Goal: Complete application form: Complete application form

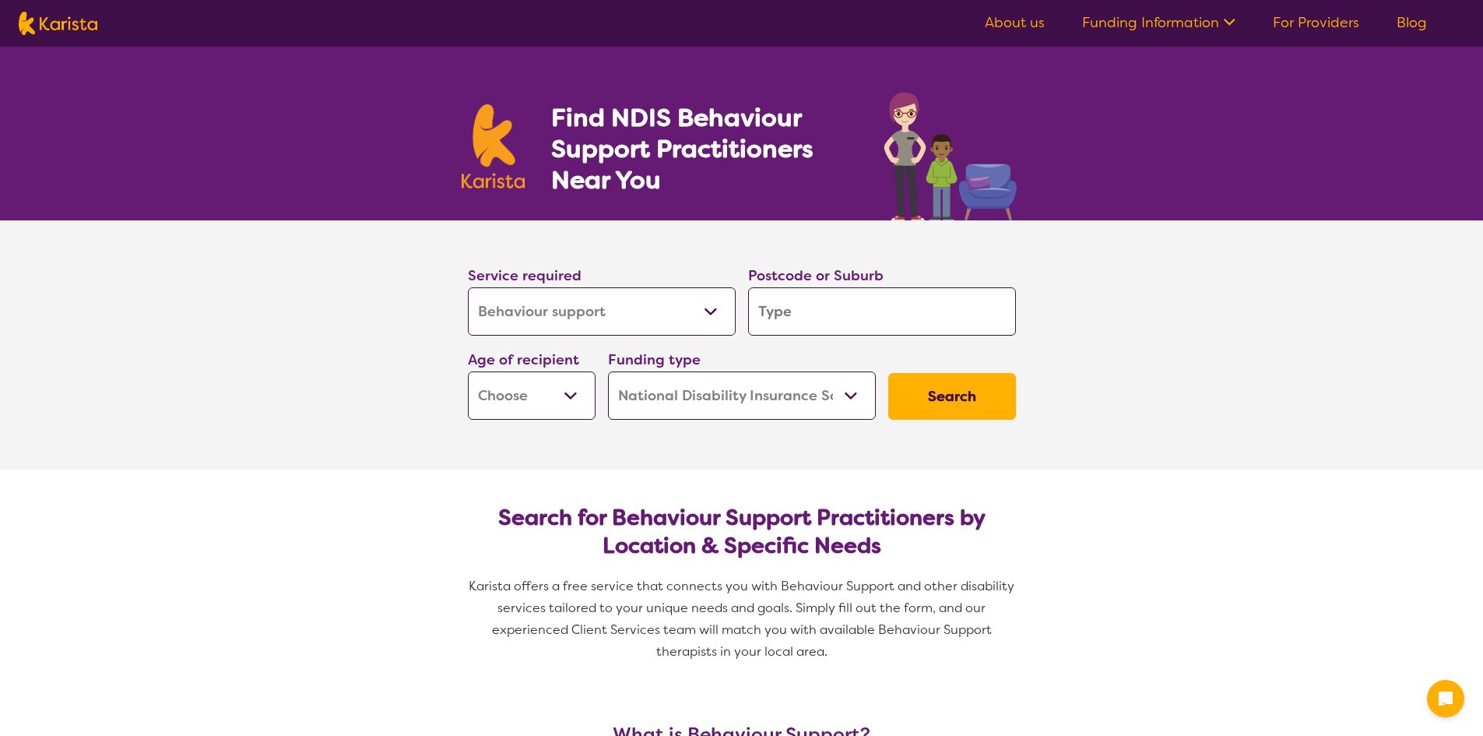
select select "Behaviour support"
select select "NDIS"
select select "Behaviour support"
select select "NDIS"
click at [636, 308] on select "Allied Health Assistant Assessment ([MEDICAL_DATA] or [MEDICAL_DATA]) Behaviour…" at bounding box center [602, 311] width 268 height 48
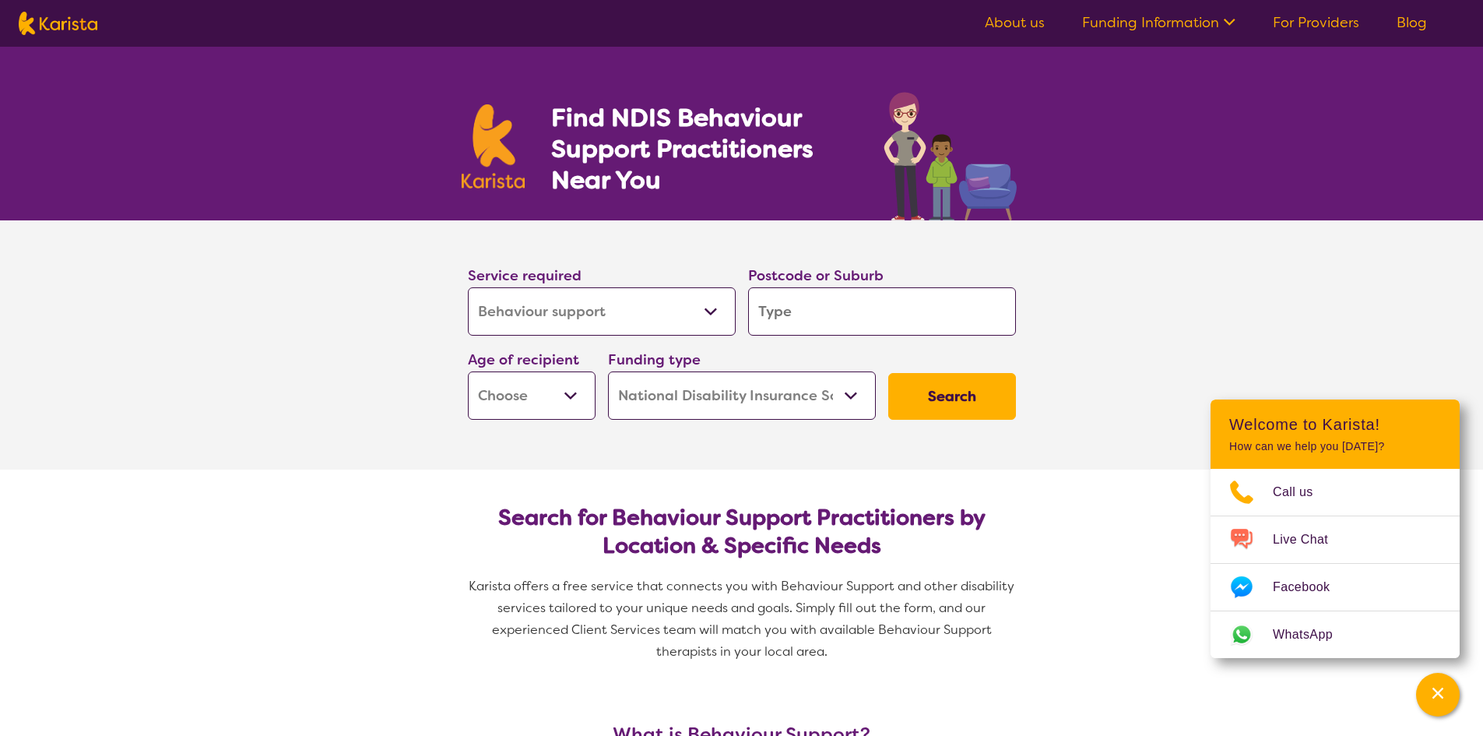
select select "Psychology"
click at [468, 287] on select "Allied Health Assistant Assessment ([MEDICAL_DATA] or [MEDICAL_DATA]) Behaviour…" at bounding box center [602, 311] width 268 height 48
select select "Psychology"
click at [578, 401] on select "Early Childhood - 0 to 9 Child - 10 to 11 Adolescent - 12 to 17 Adult - 18 to 6…" at bounding box center [532, 395] width 128 height 48
select select "AS"
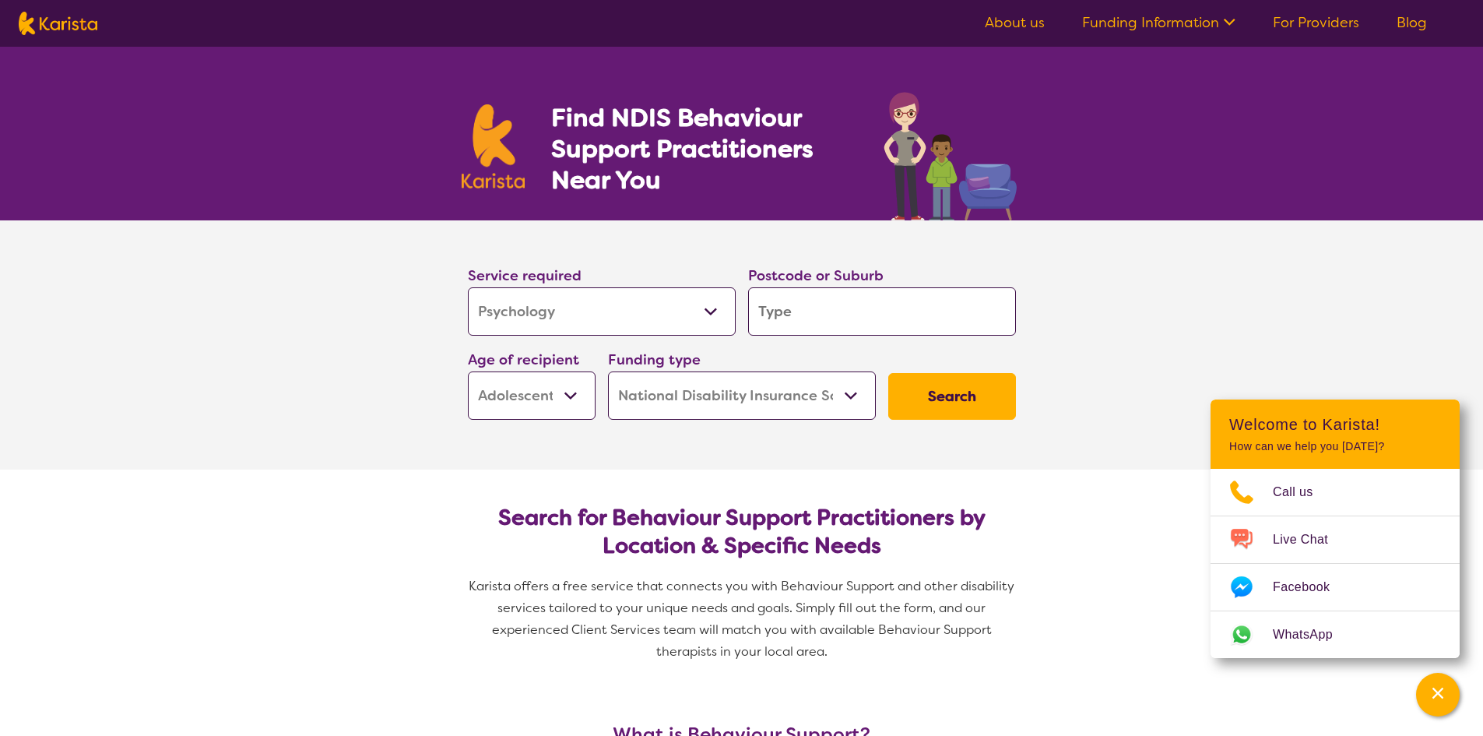
click at [468, 371] on select "Early Childhood - 0 to 9 Child - 10 to 11 Adolescent - 12 to 17 Adult - 18 to 6…" at bounding box center [532, 395] width 128 height 48
select select "AS"
drag, startPoint x: 884, startPoint y: 288, endPoint x: 877, endPoint y: 311, distance: 24.4
click at [884, 289] on input "search" at bounding box center [882, 311] width 268 height 48
type input "4"
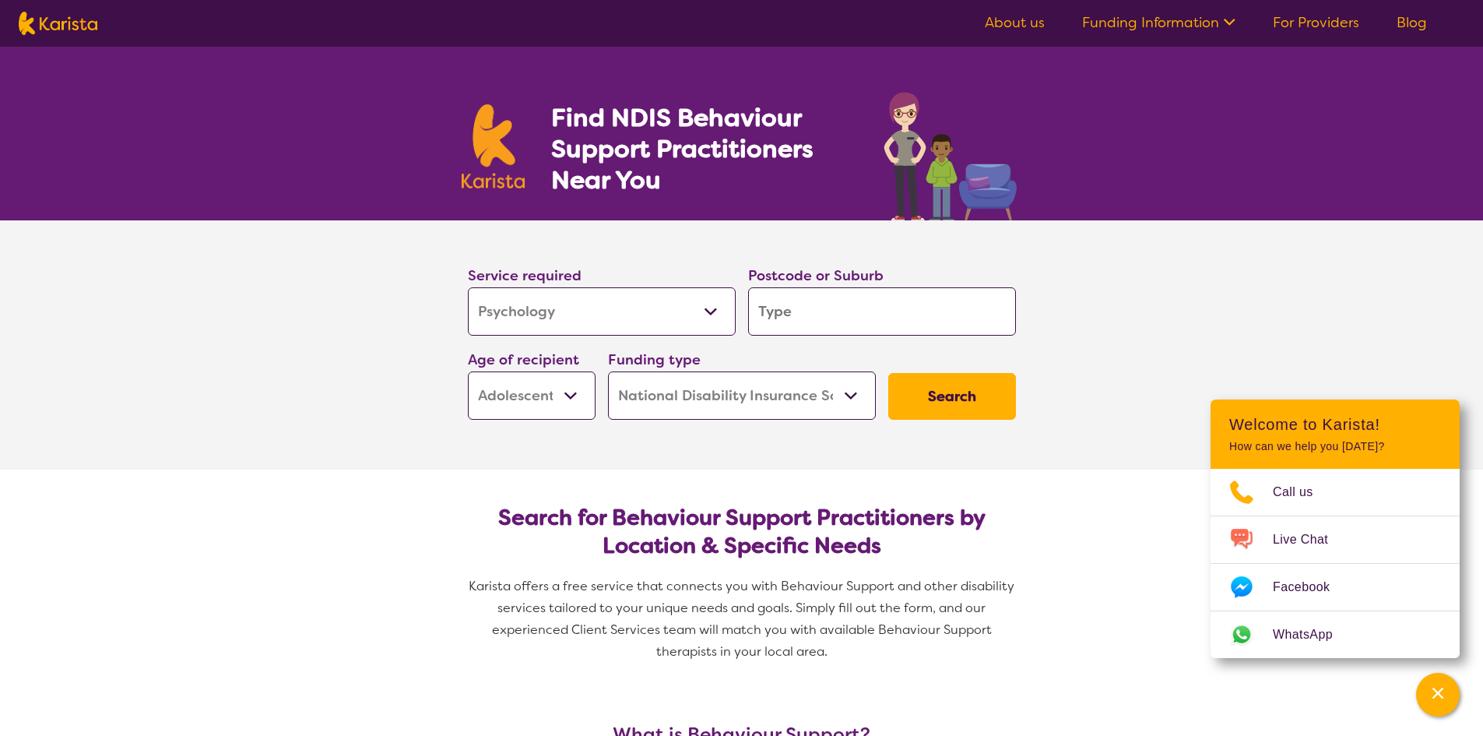
type input "4"
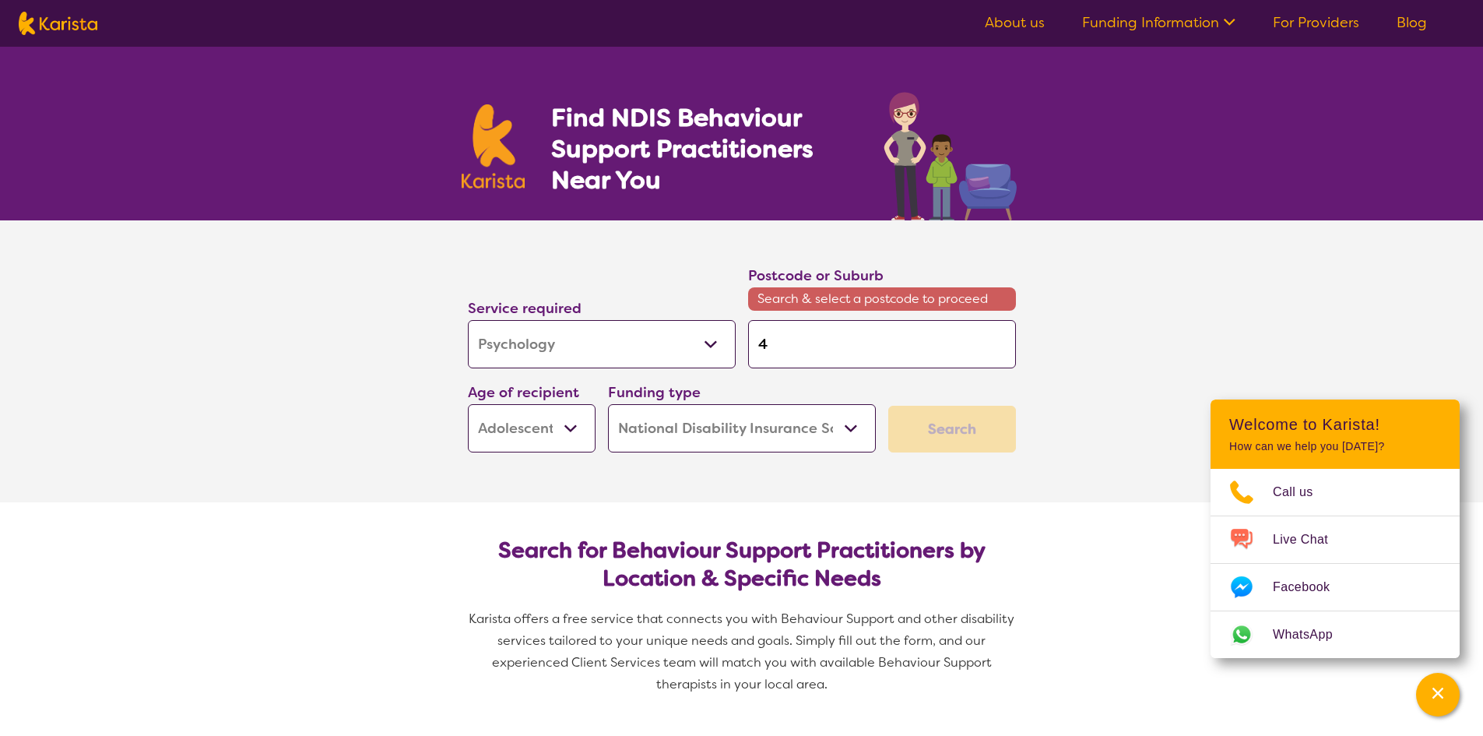
type input "41"
type input "410"
type input "4101"
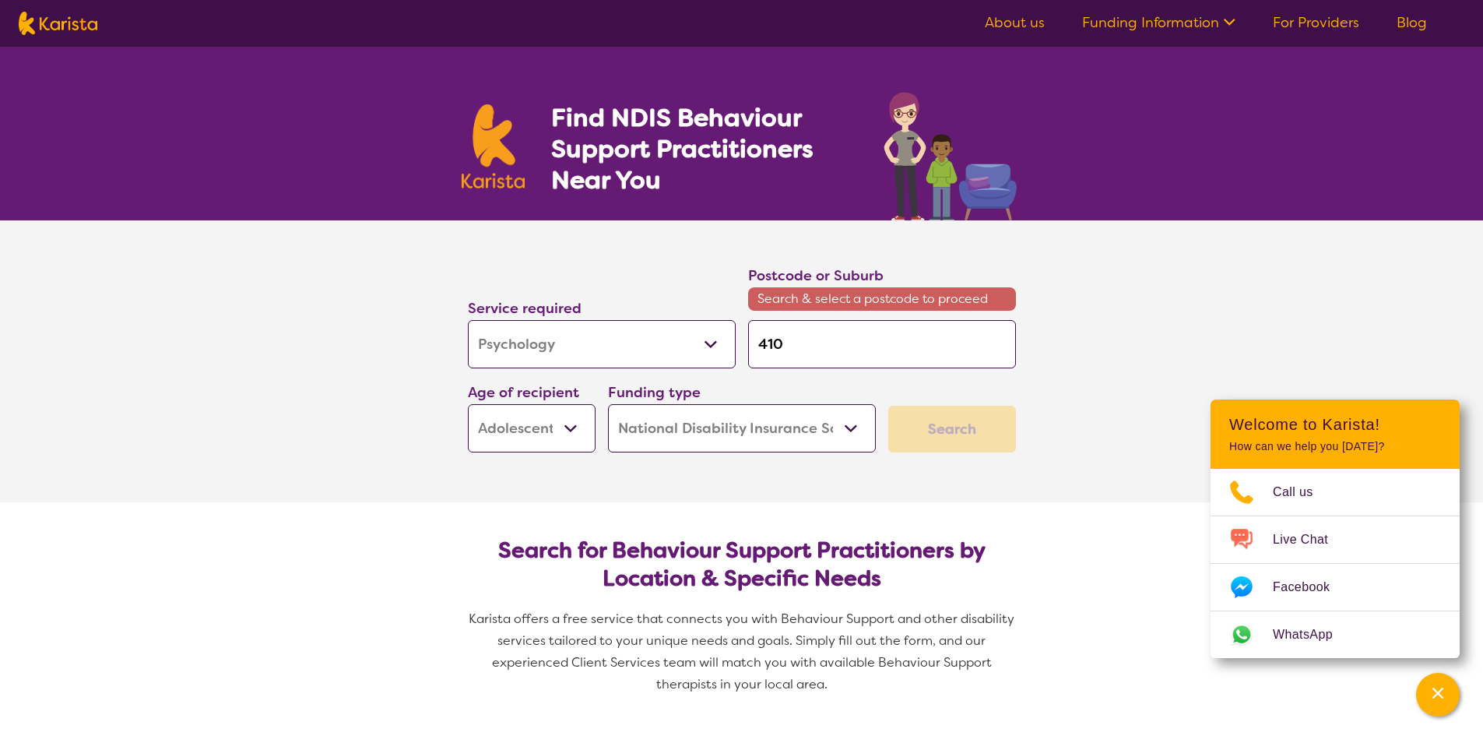
type input "4101"
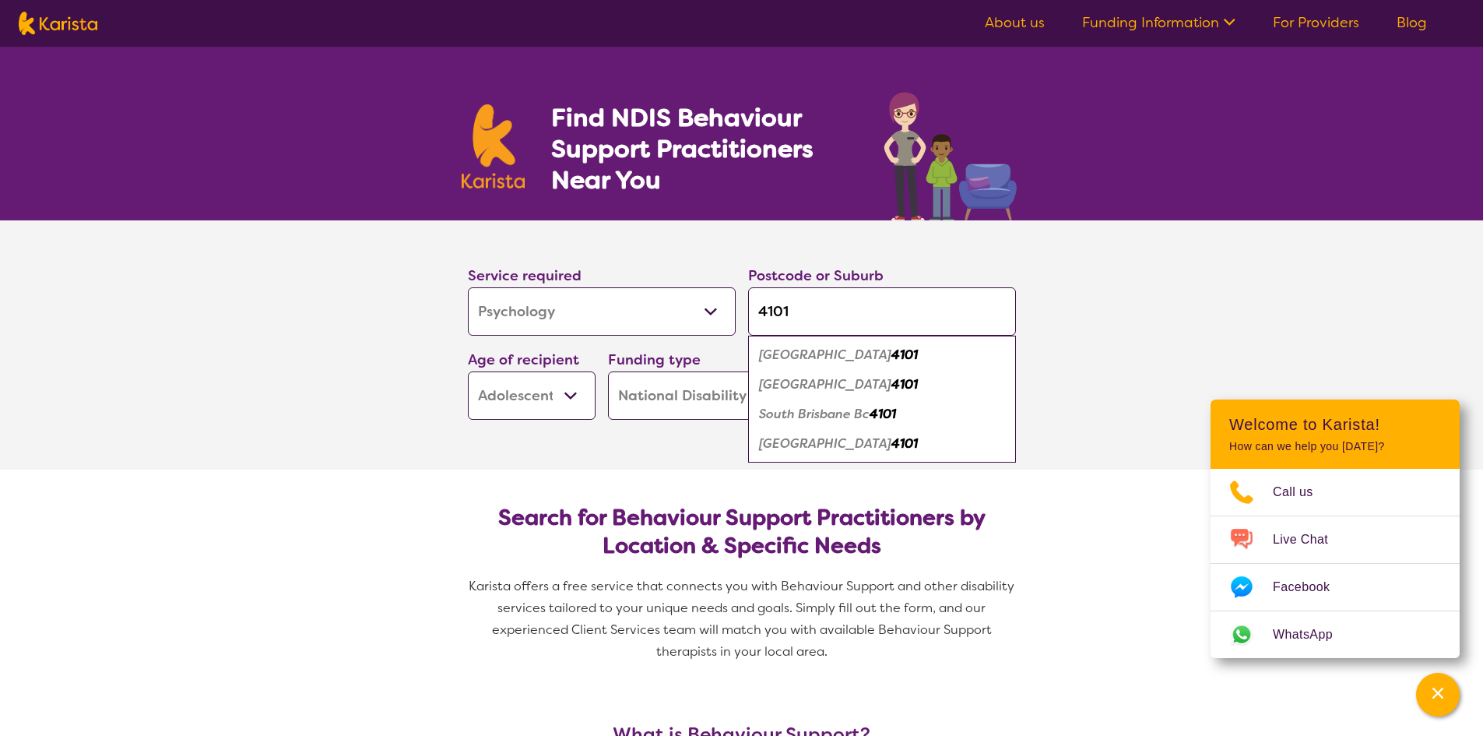
type input "4101"
click at [799, 443] on em "[GEOGRAPHIC_DATA]" at bounding box center [825, 443] width 132 height 16
click at [950, 408] on button "Search" at bounding box center [952, 396] width 128 height 47
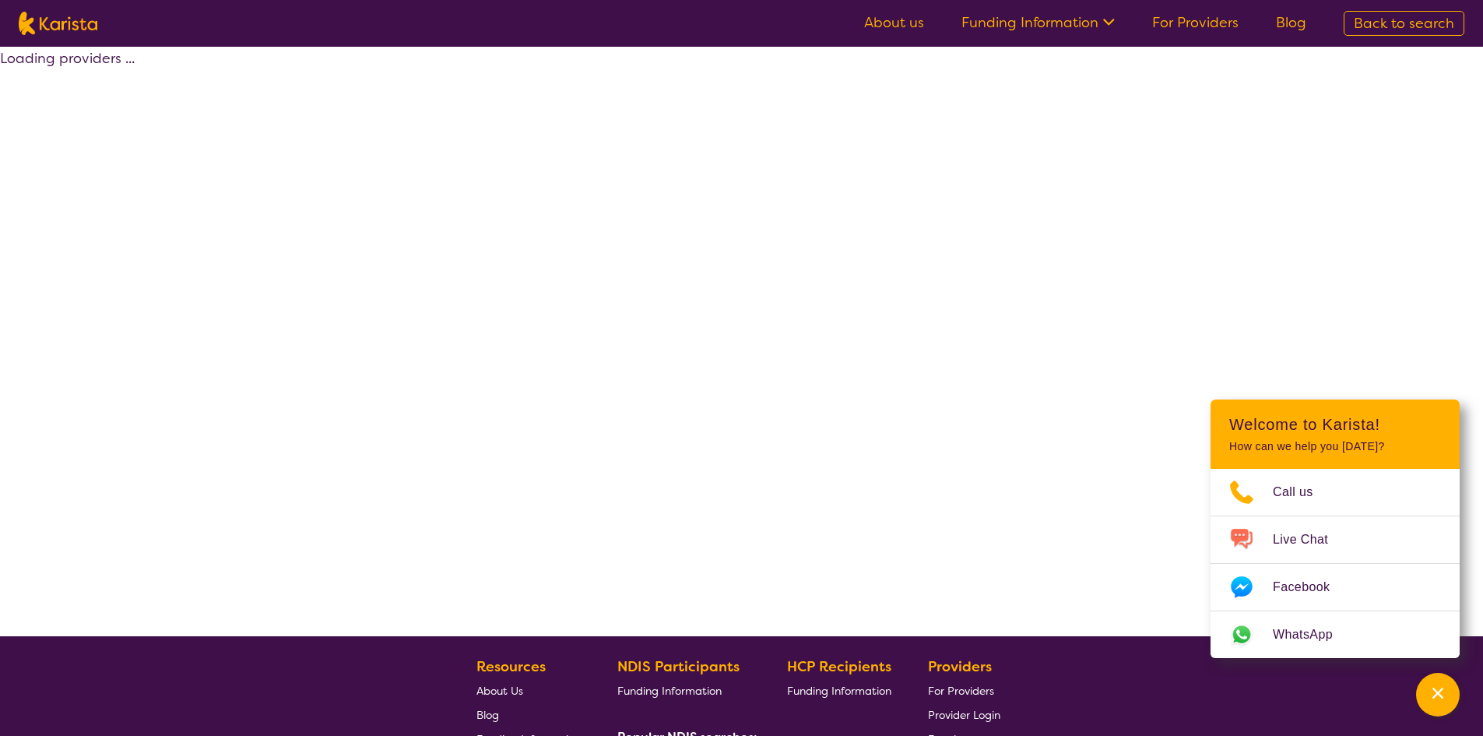
select select "by_score"
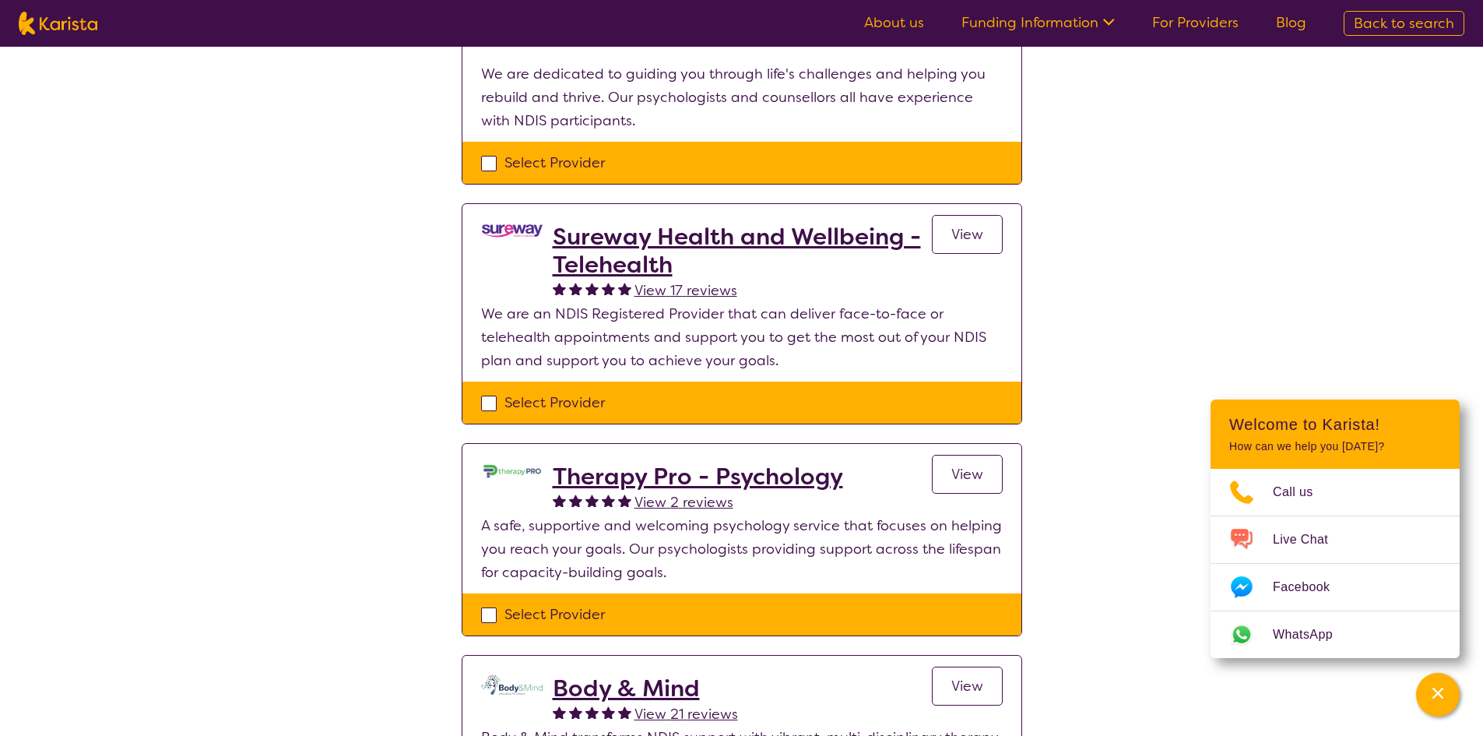
scroll to position [389, 0]
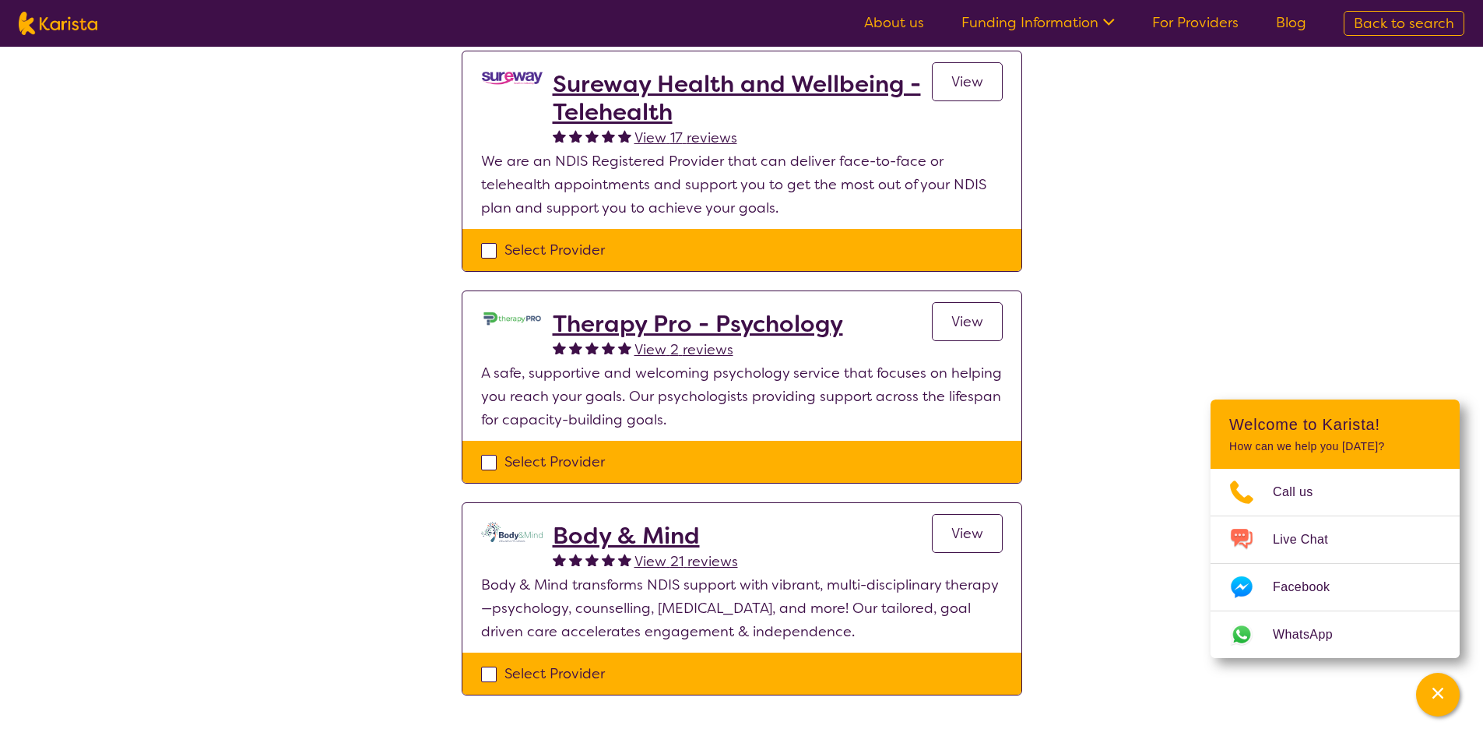
click at [983, 526] on link "View" at bounding box center [967, 533] width 71 height 39
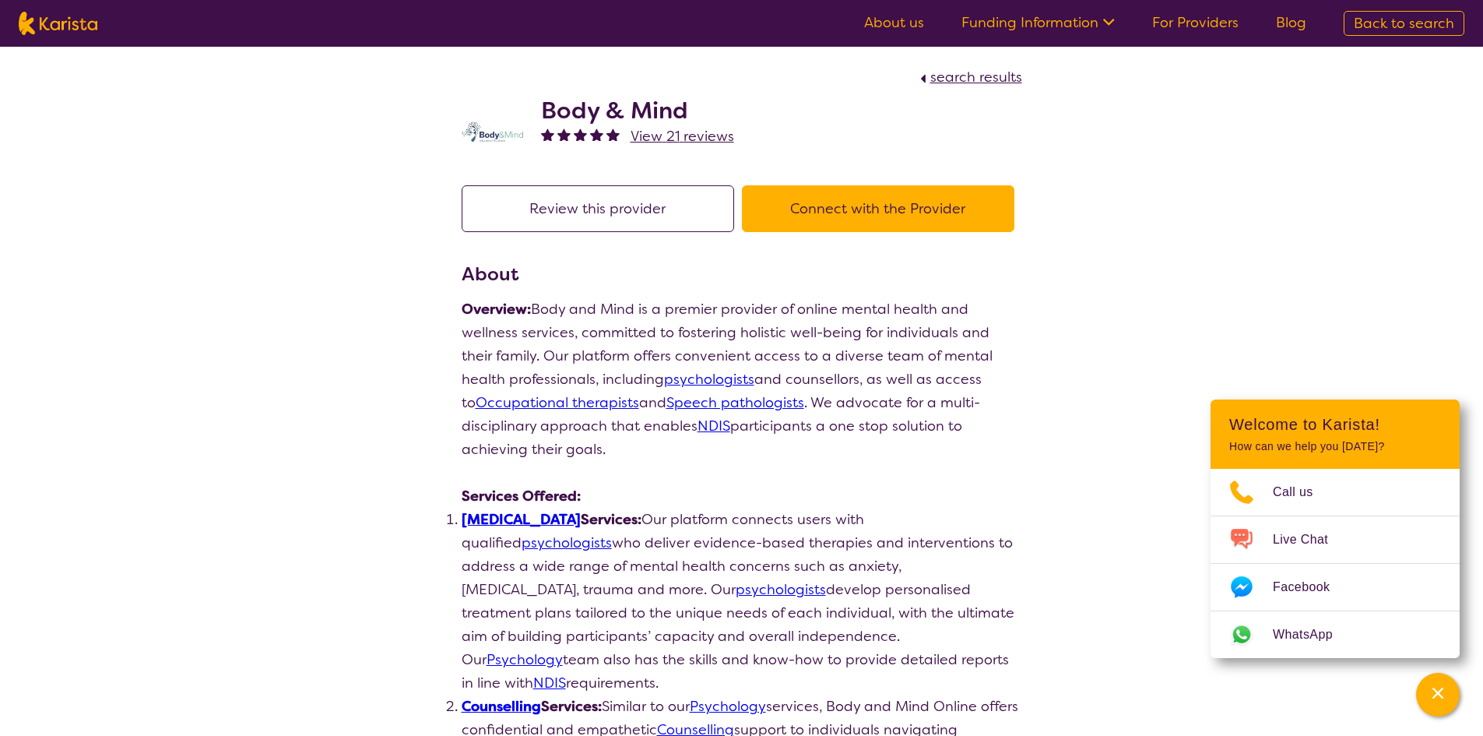
click at [902, 202] on button "Connect with the Provider" at bounding box center [878, 208] width 273 height 47
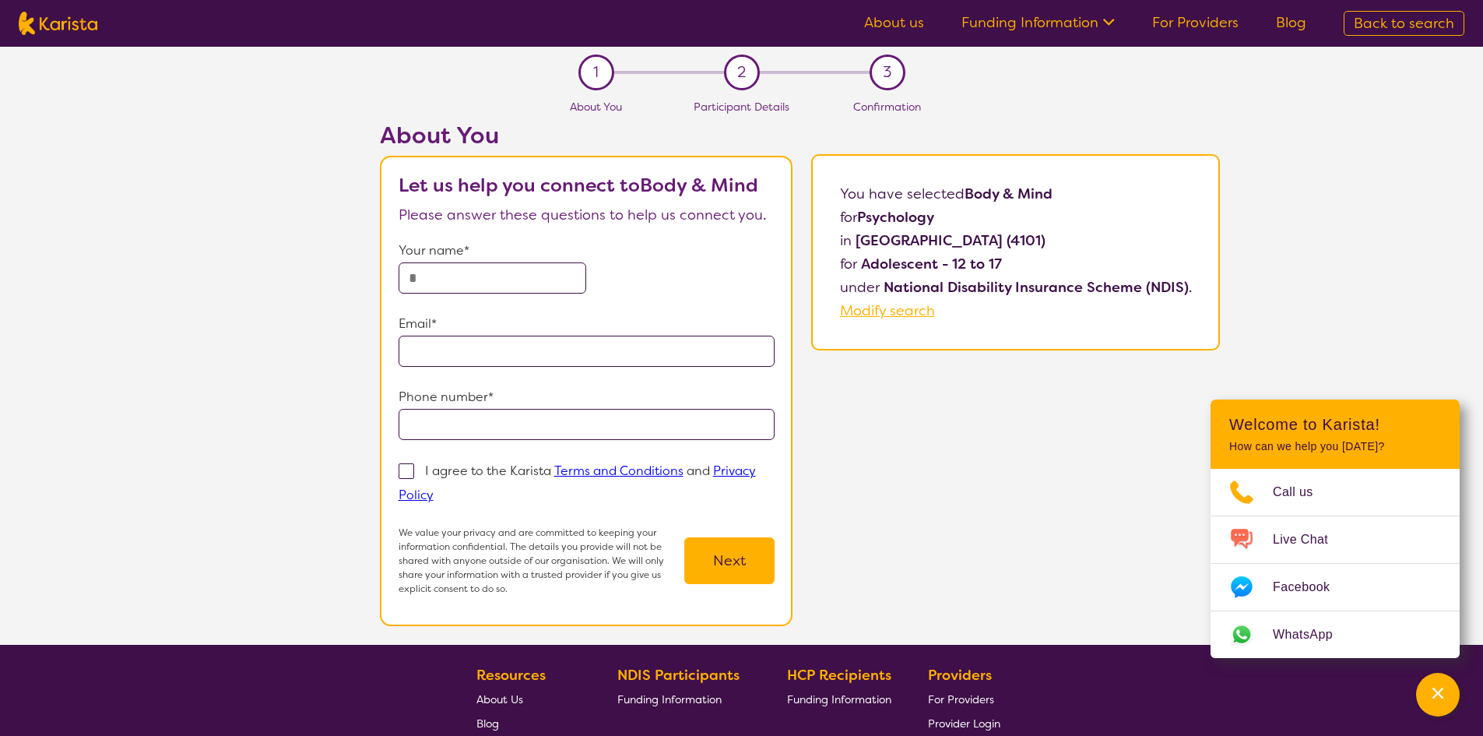
click at [472, 280] on input "text" at bounding box center [493, 277] width 188 height 31
type input "*****"
click at [473, 357] on input "email" at bounding box center [587, 351] width 377 height 31
type input "**********"
click at [446, 419] on input "tel" at bounding box center [587, 424] width 377 height 31
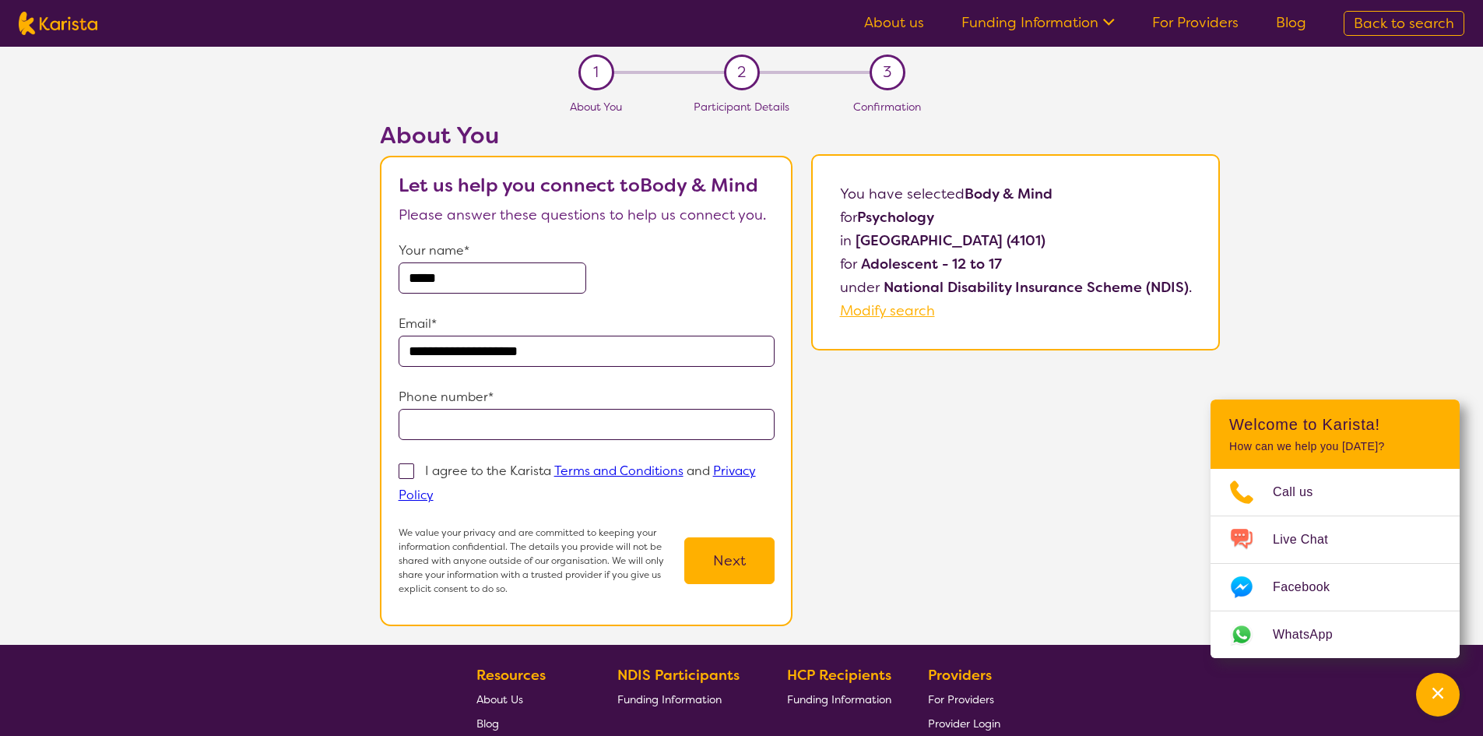
type input "**********"
click at [414, 467] on span at bounding box center [407, 471] width 16 height 16
click at [434, 489] on input "I agree to the Karista Terms and Conditions and Privacy Policy" at bounding box center [439, 494] width 10 height 10
checkbox input "true"
click at [719, 554] on button "Next" at bounding box center [729, 560] width 90 height 47
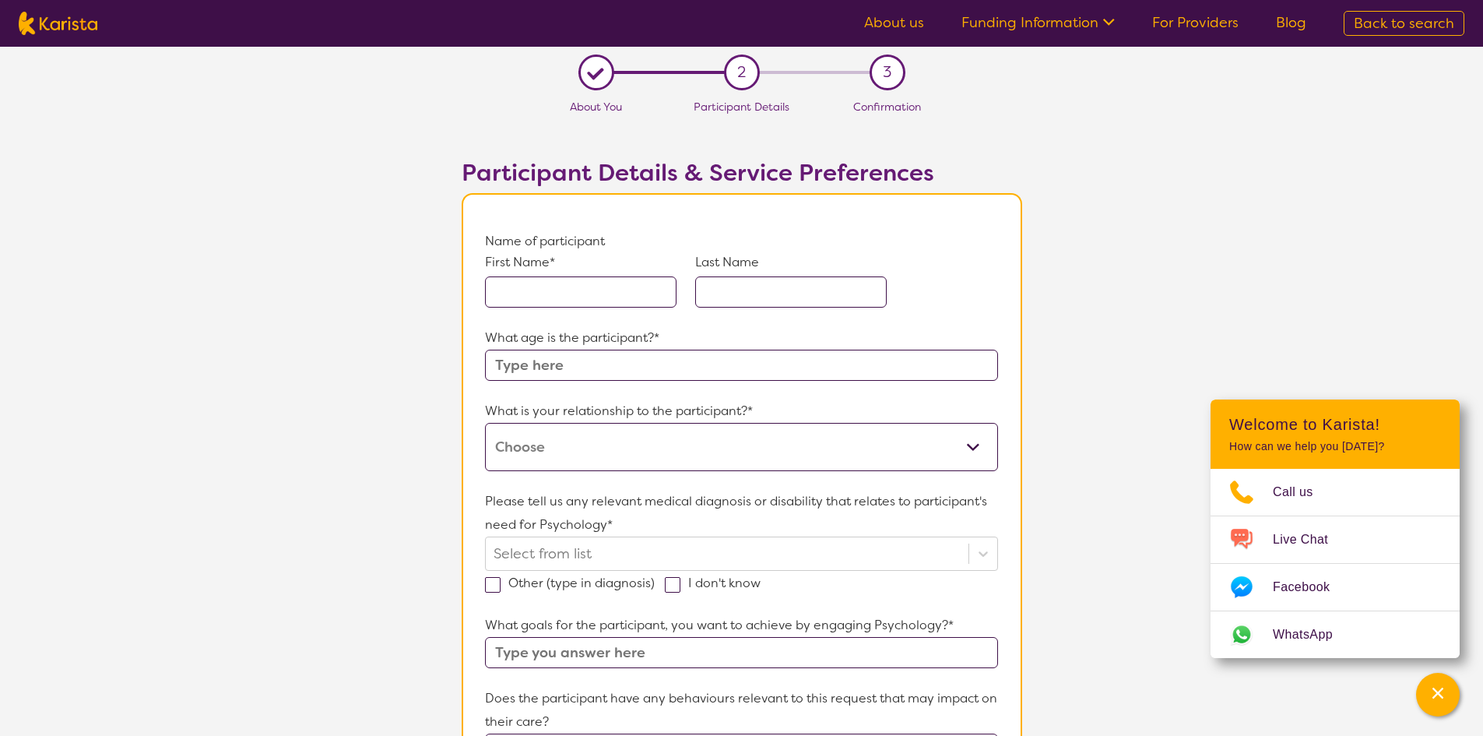
click at [589, 288] on input "text" at bounding box center [581, 291] width 192 height 31
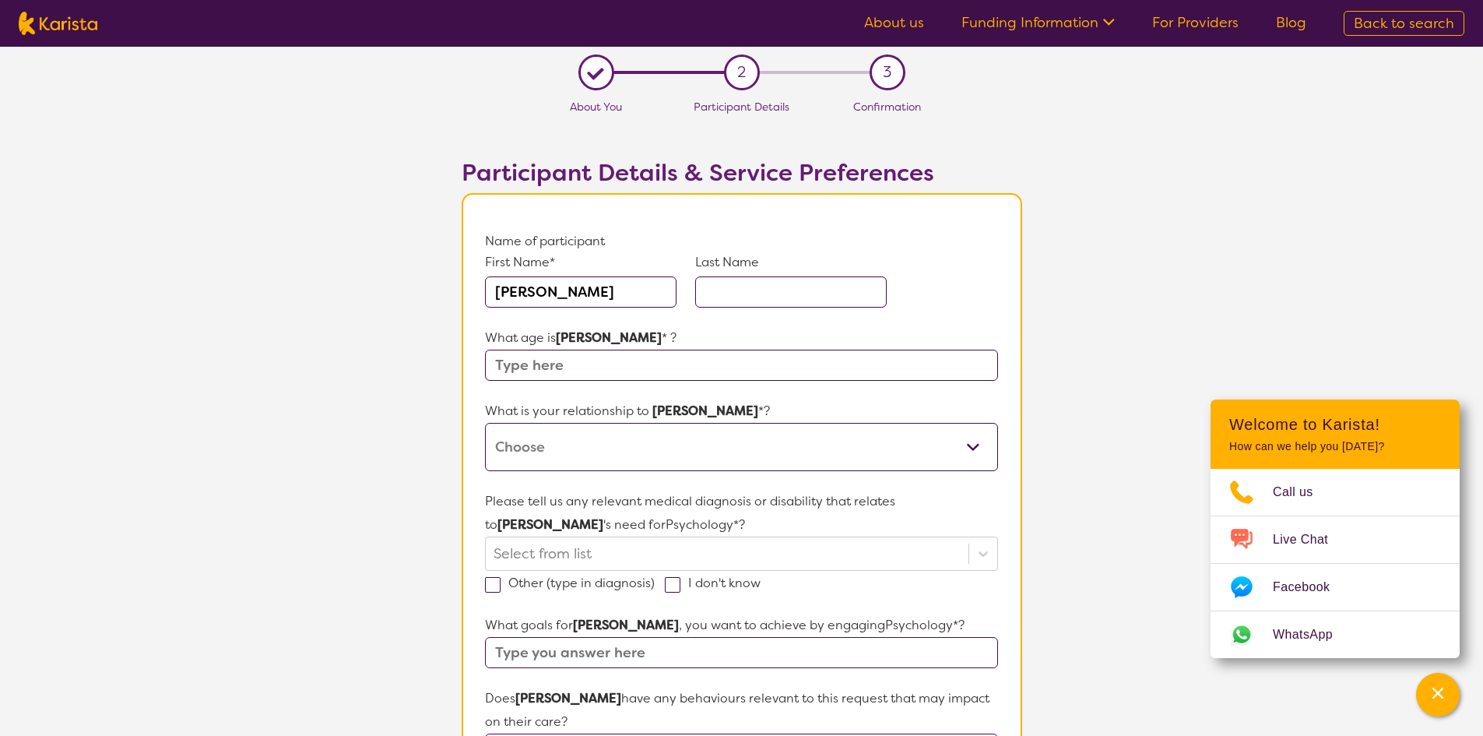
type input "[PERSON_NAME]"
click at [785, 287] on input "text" at bounding box center [791, 291] width 192 height 31
type input "[PERSON_NAME]"
click at [536, 370] on input "text" at bounding box center [741, 365] width 512 height 31
type input "12"
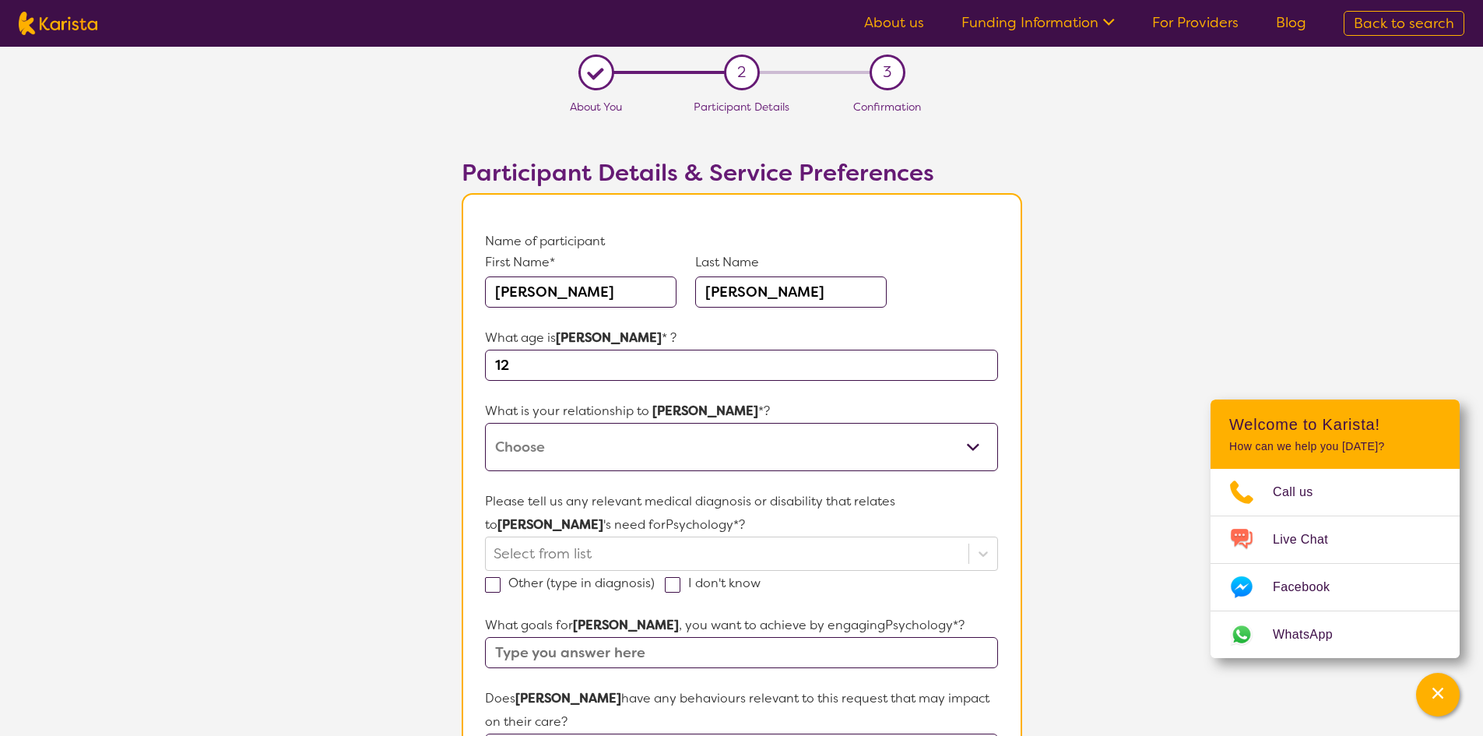
click at [542, 447] on select "This request is for myself I am their parent I am their child I am their spouse…" at bounding box center [741, 447] width 512 height 48
select select "I am their parent"
click at [485, 423] on select "This request is for myself I am their parent I am their child I am their spouse…" at bounding box center [741, 447] width 512 height 48
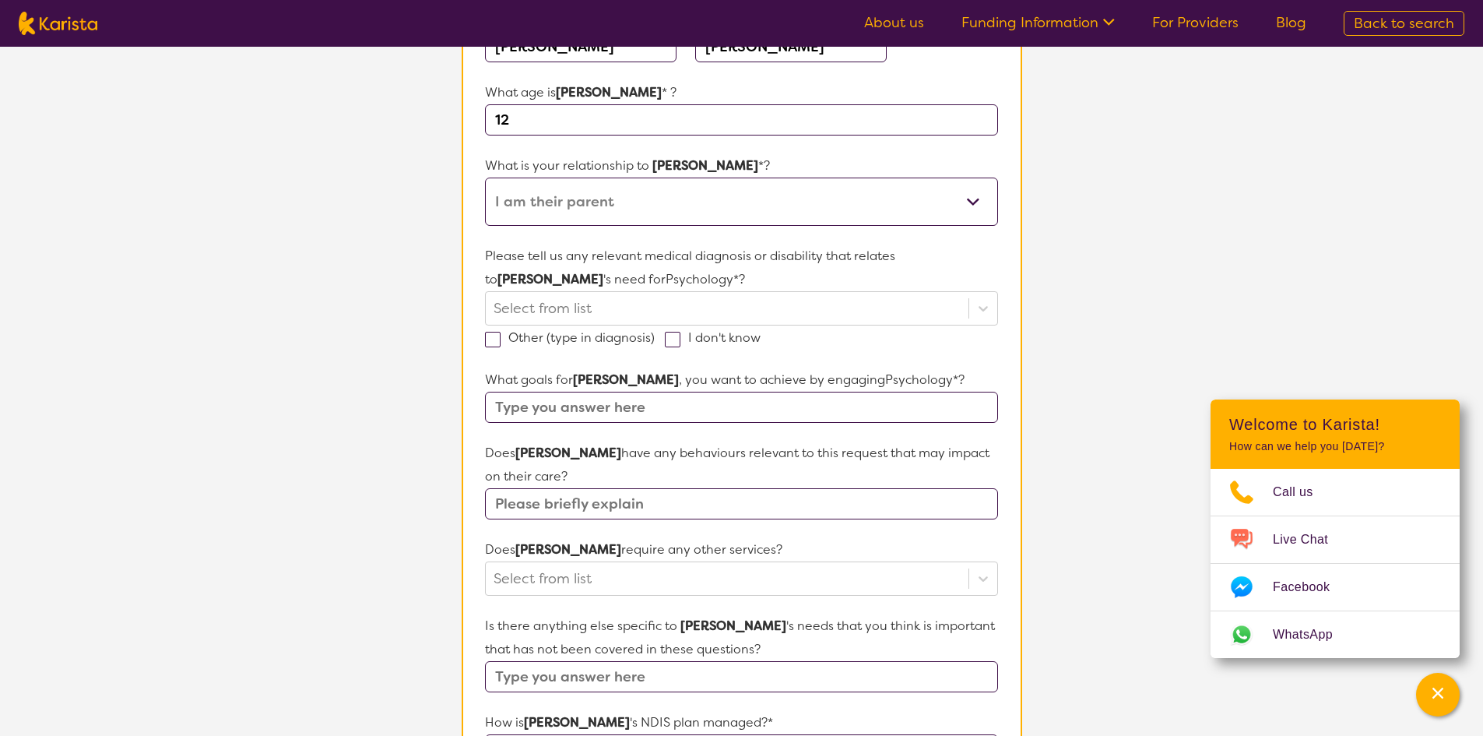
scroll to position [311, 0]
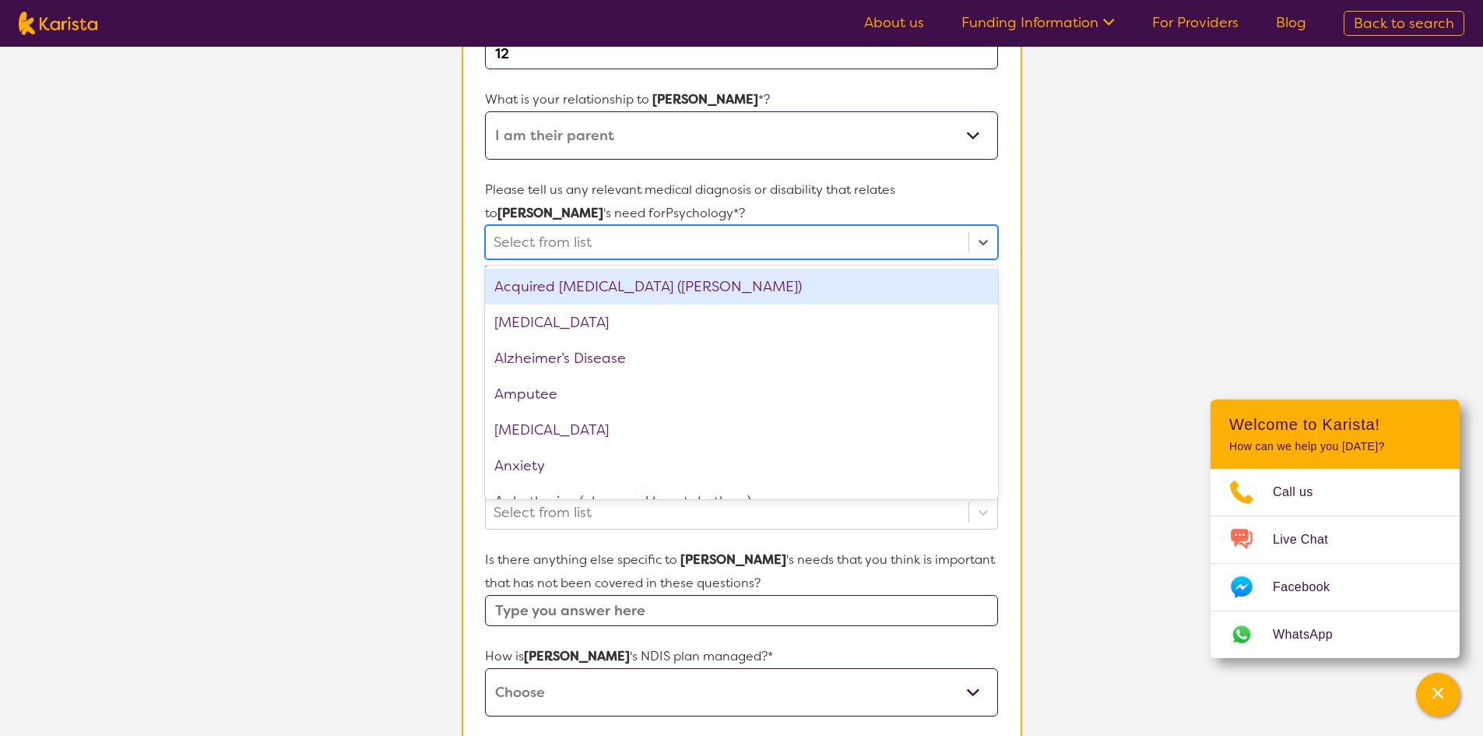
click at [611, 241] on div at bounding box center [727, 242] width 466 height 26
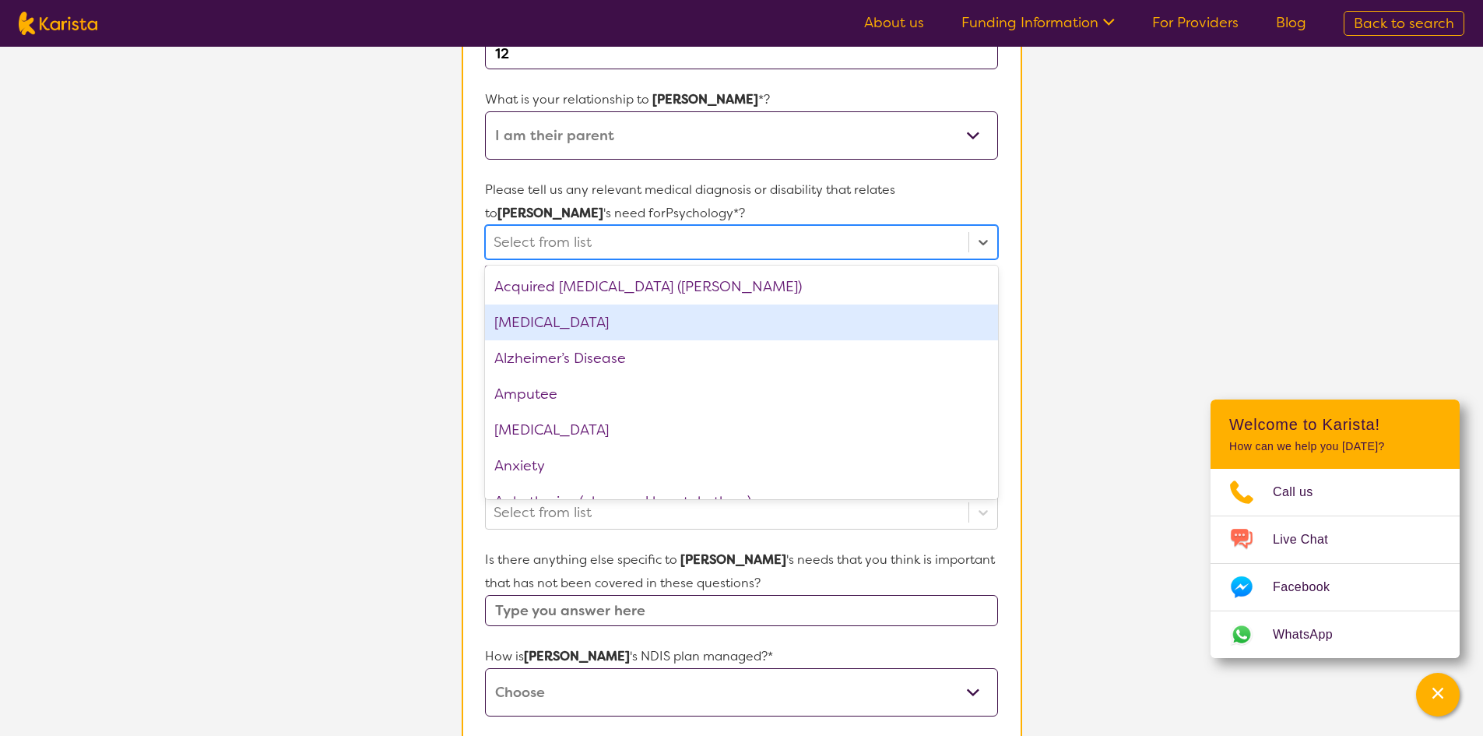
click at [529, 322] on div "[MEDICAL_DATA]" at bounding box center [741, 322] width 512 height 36
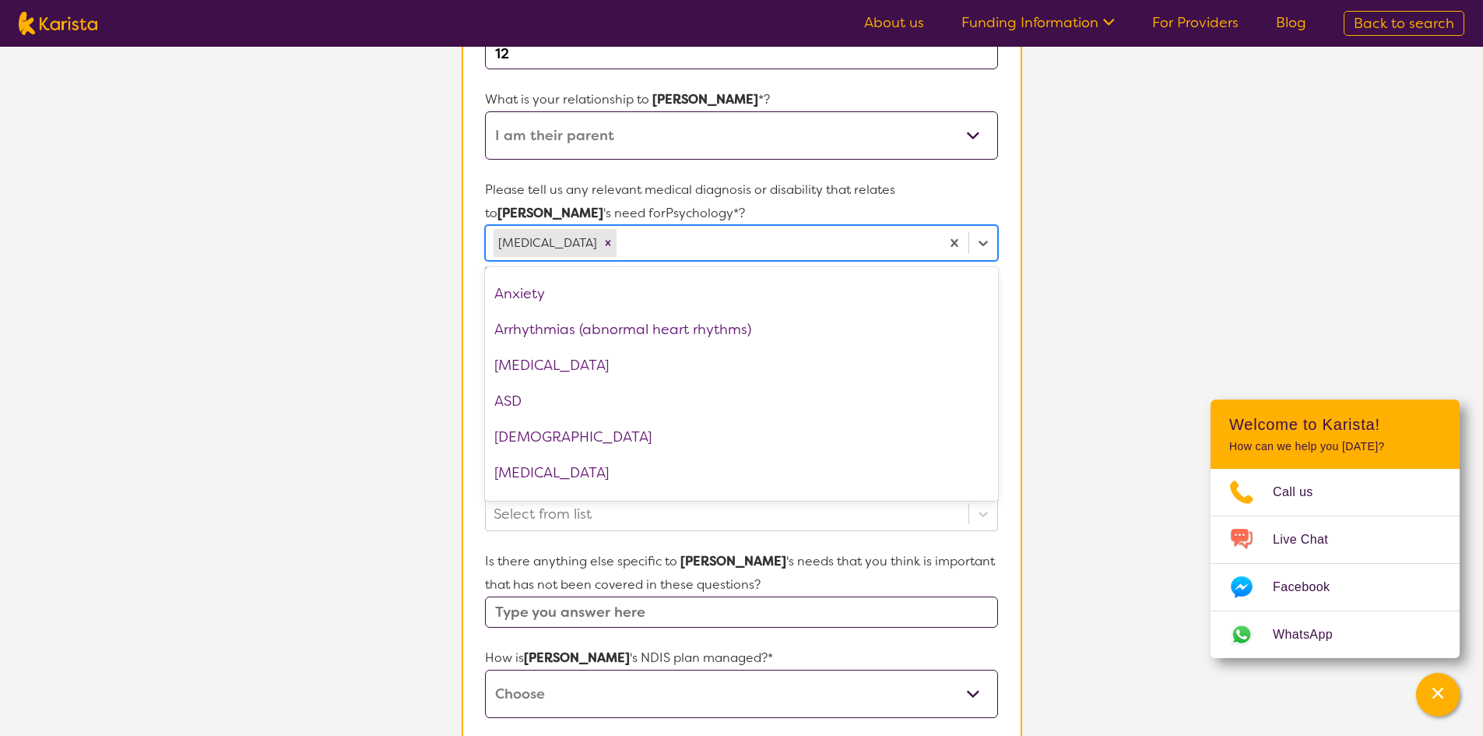
scroll to position [156, 0]
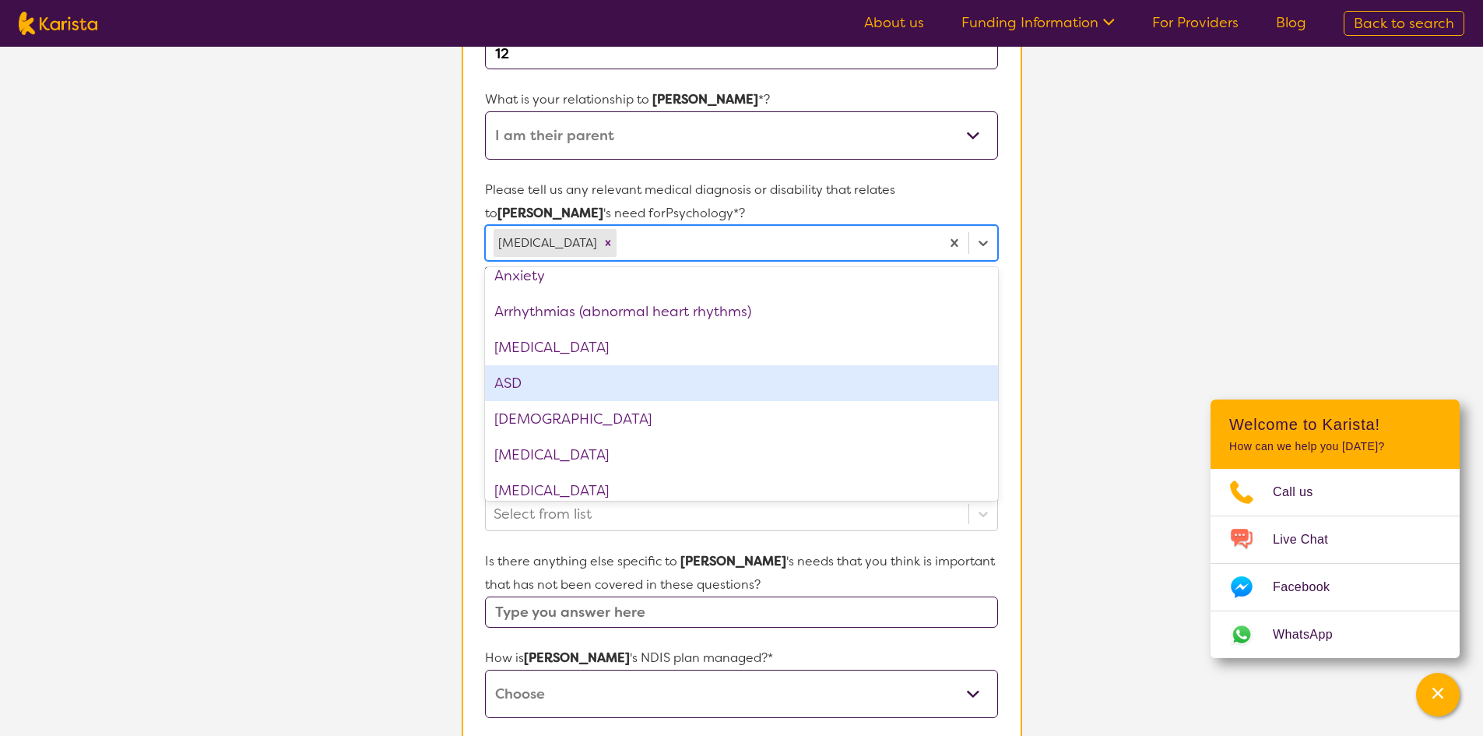
click at [548, 385] on div "ASD" at bounding box center [741, 383] width 512 height 36
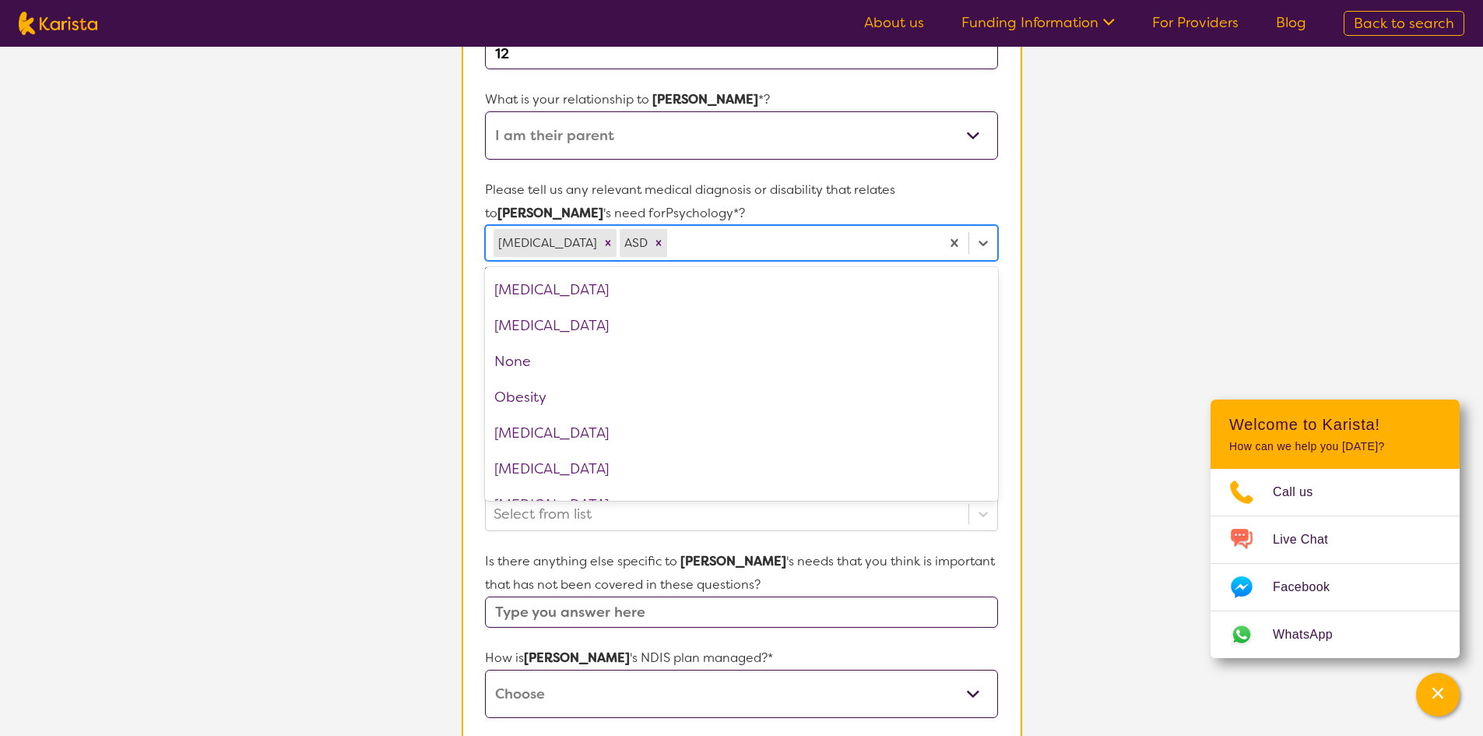
scroll to position [1609, 0]
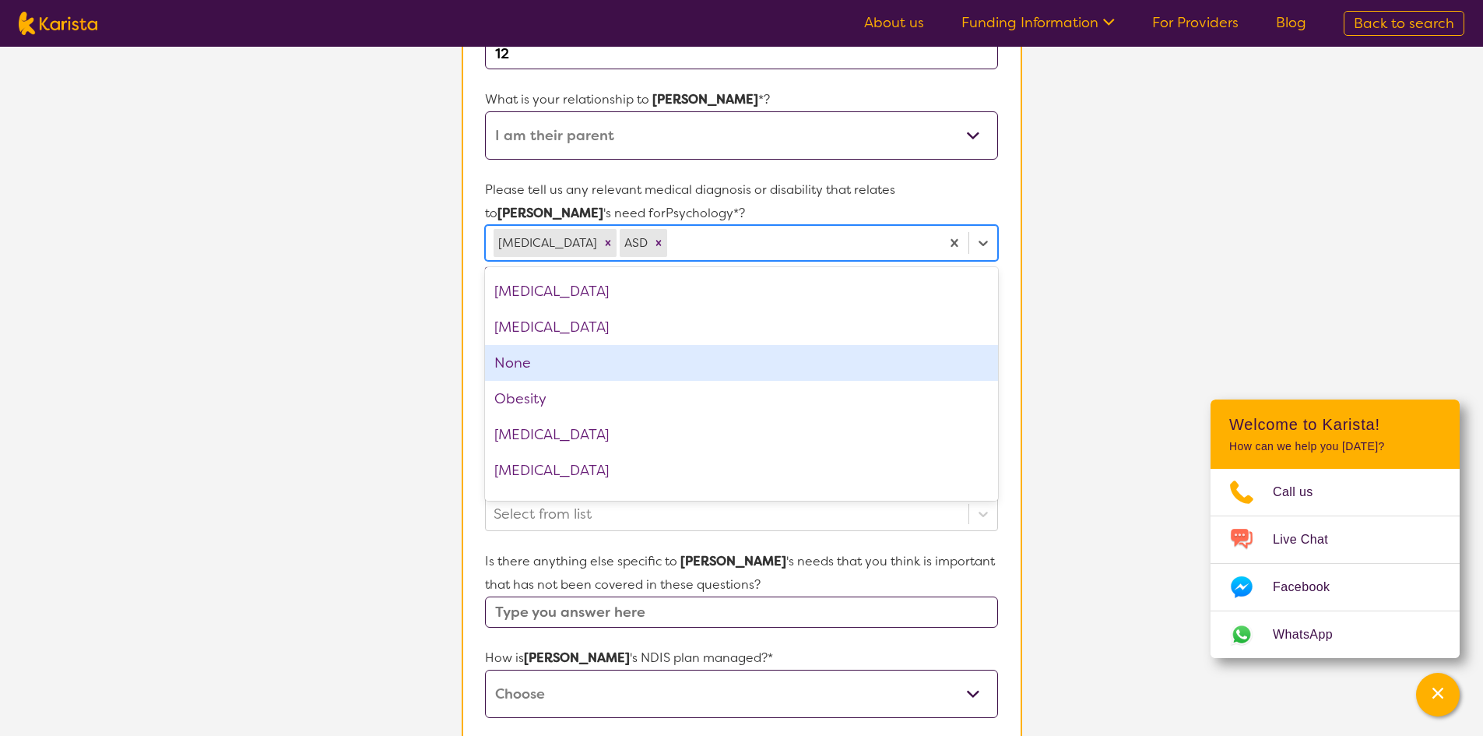
click at [342, 321] on section "L About You 2 Participant Details 3 Confirmation Participant Details & Service …" at bounding box center [741, 422] width 1483 height 1374
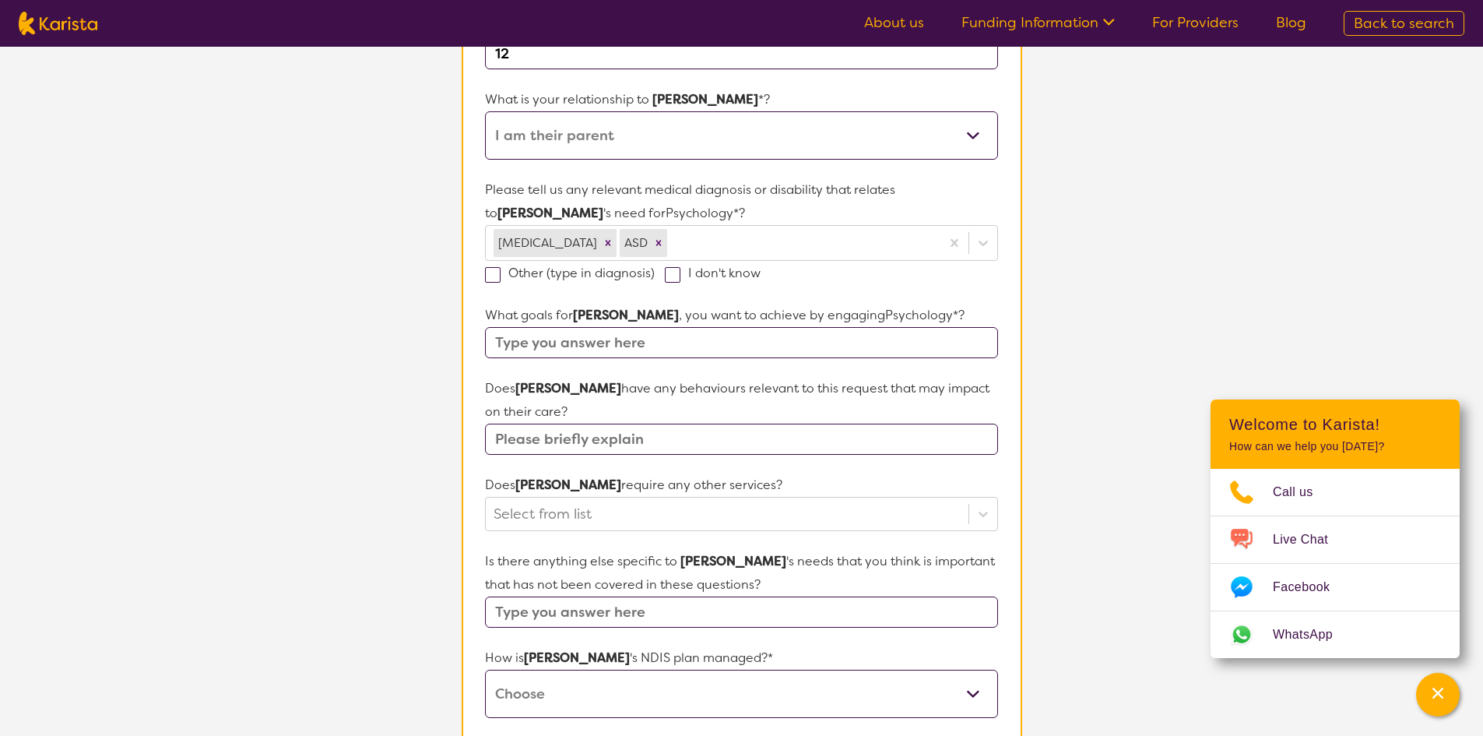
click at [568, 336] on input "text" at bounding box center [741, 342] width 512 height 31
type input "anger, boundaries self esteem"
click at [622, 440] on input "text" at bounding box center [741, 439] width 512 height 31
type input "resistant pda"
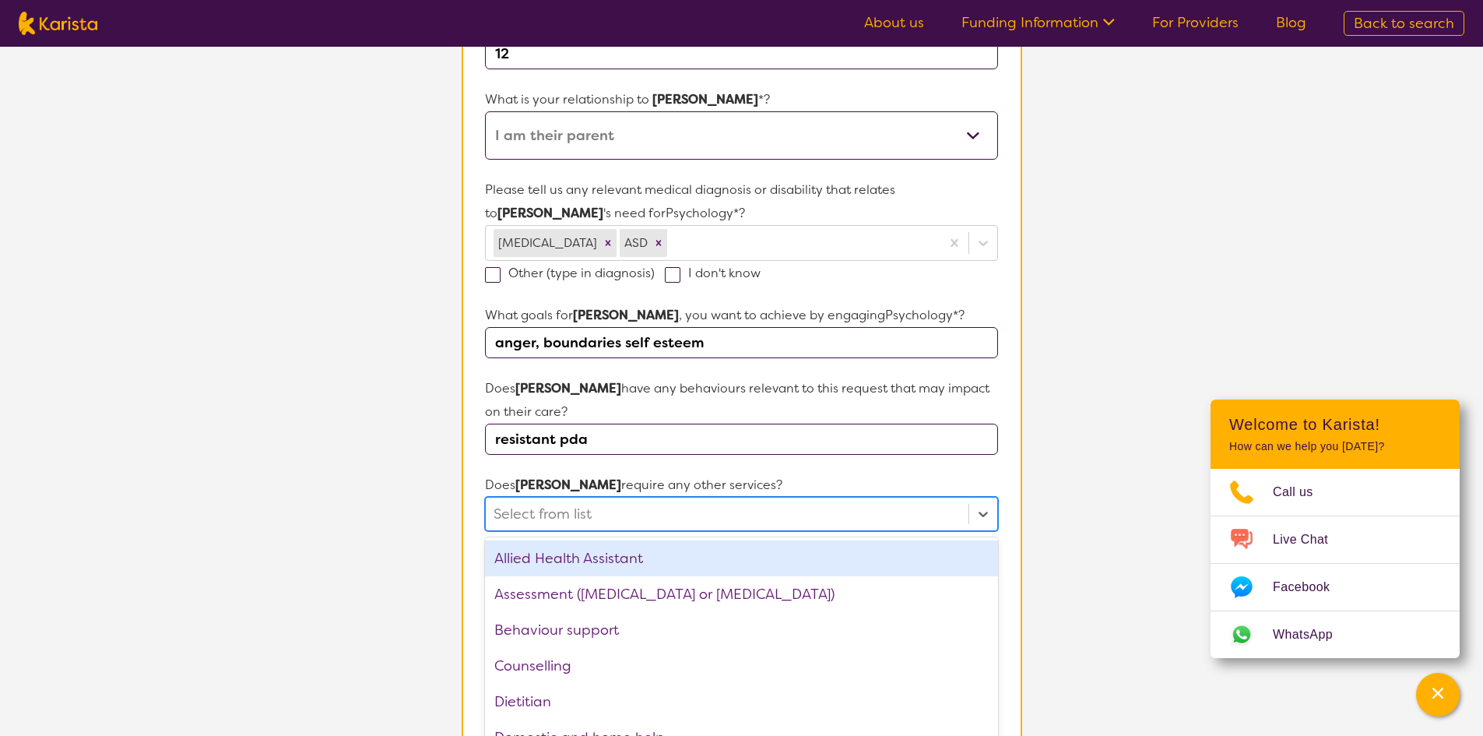
scroll to position [353, 0]
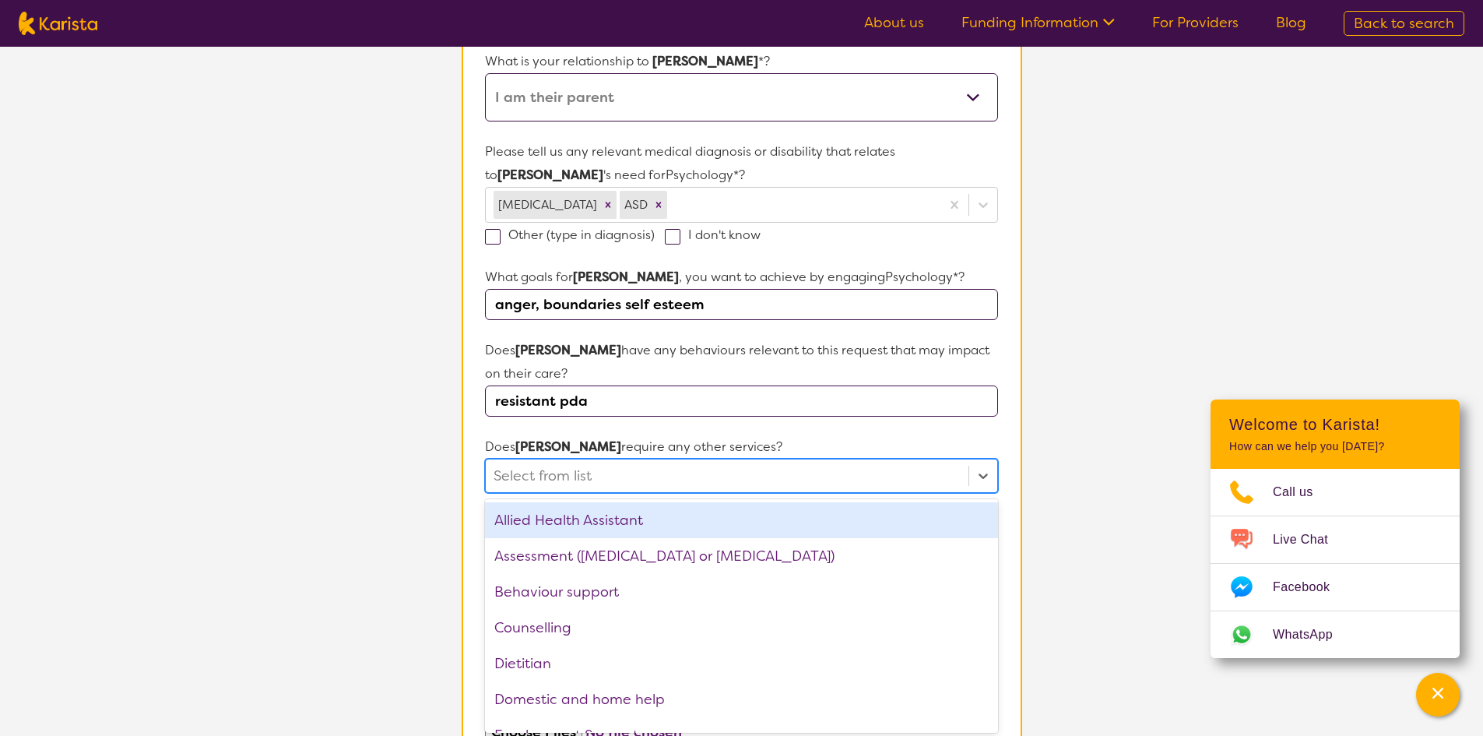
click at [557, 493] on div "option Allied Health Assistant focused, 1 of 21. 21 results available. Use Up a…" at bounding box center [741, 476] width 512 height 34
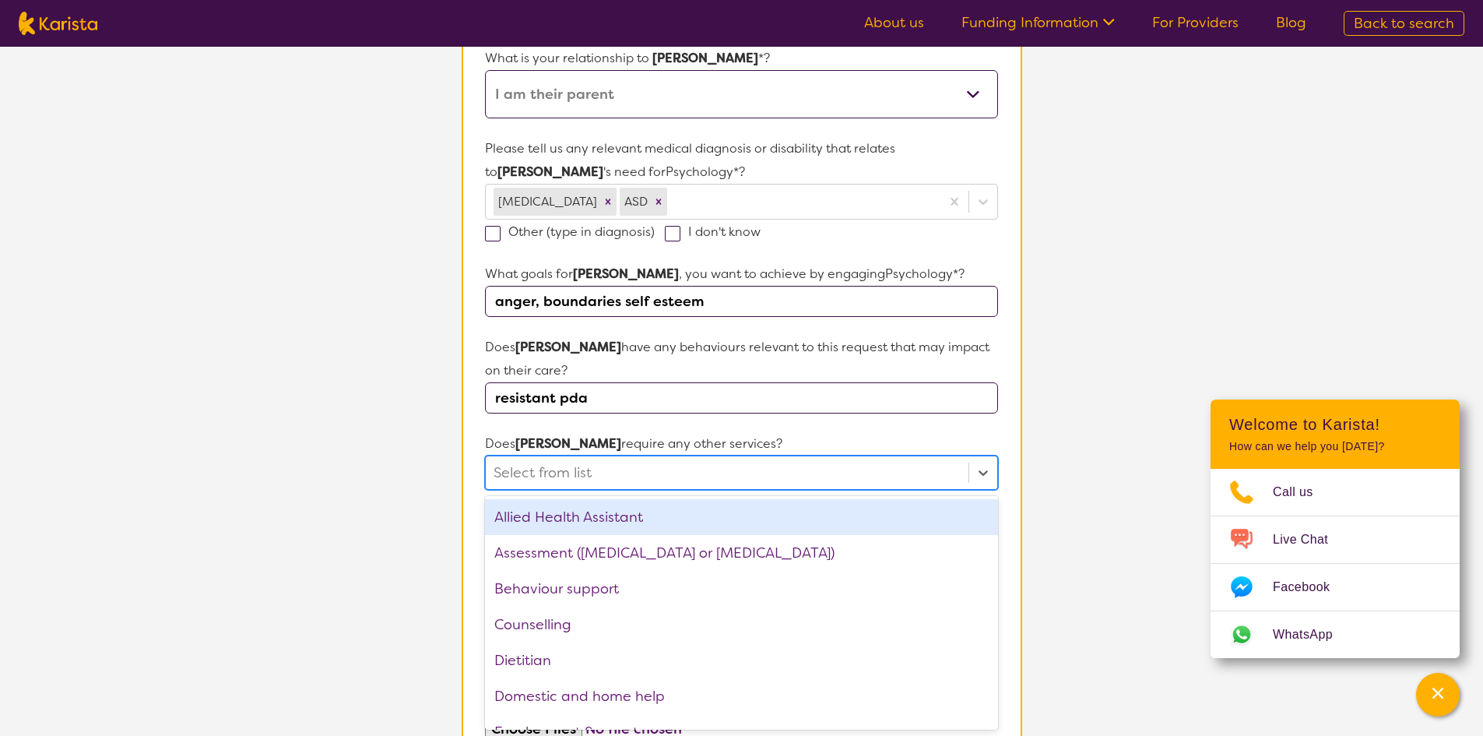
click at [315, 557] on section "L About You 2 Participant Details 3 Confirmation Participant Details & Service …" at bounding box center [741, 381] width 1483 height 1374
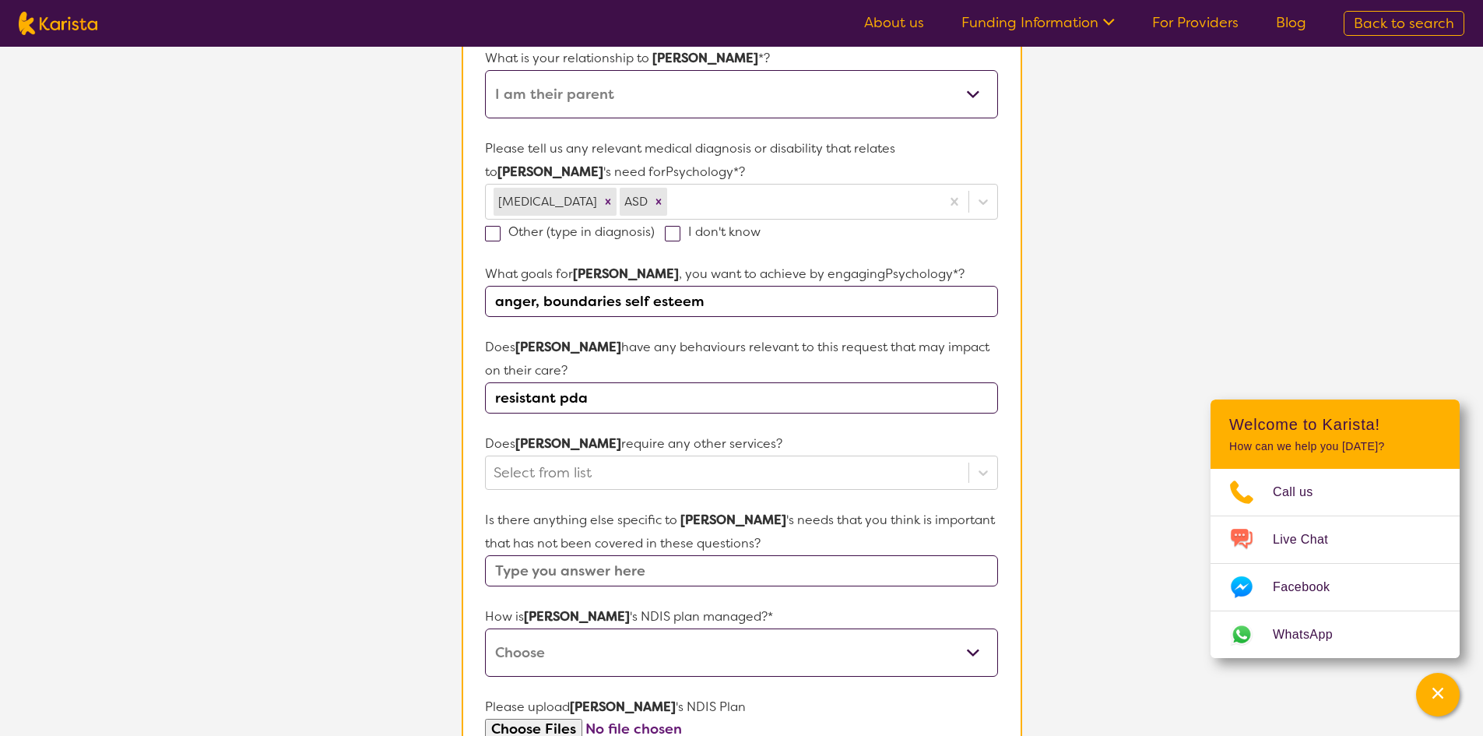
click at [544, 568] on input "text" at bounding box center [741, 570] width 512 height 31
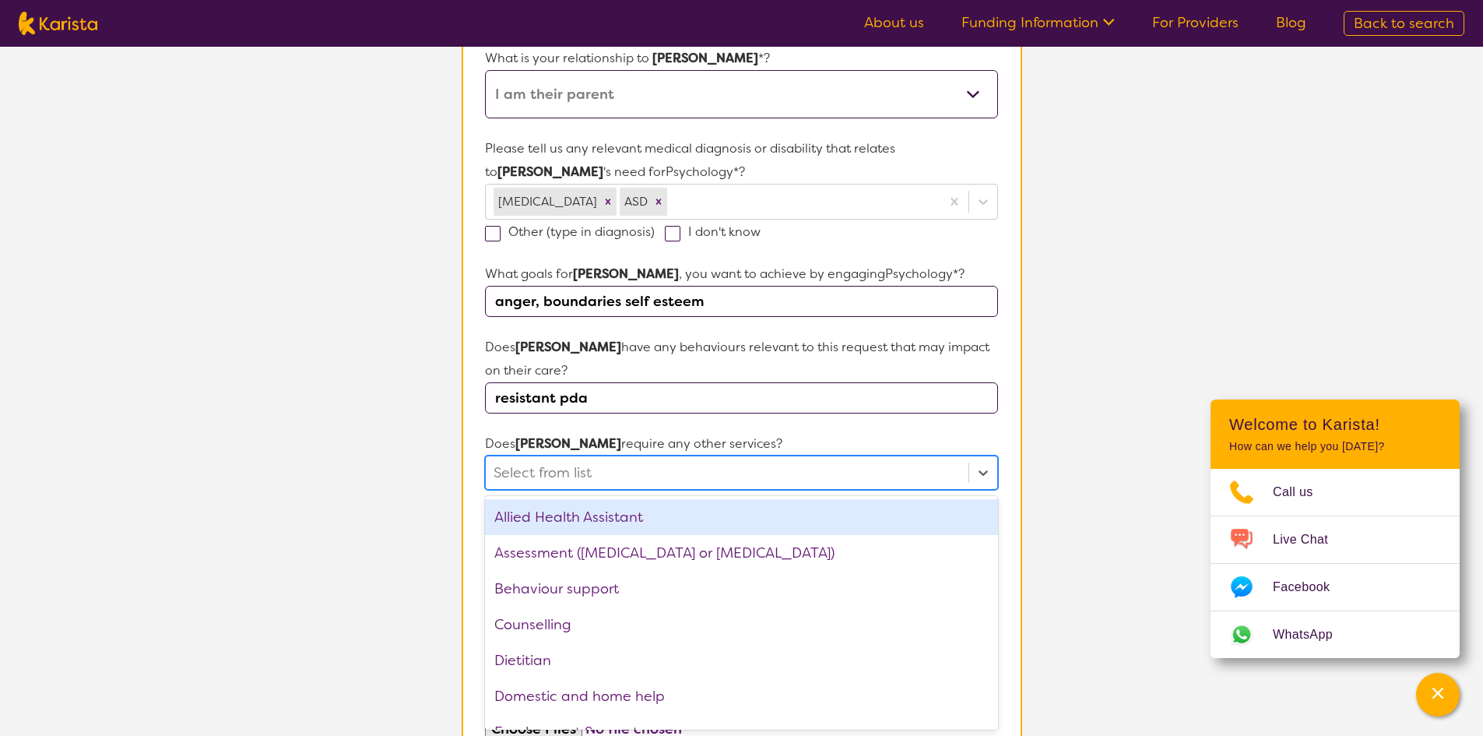
click at [522, 473] on div at bounding box center [727, 472] width 466 height 26
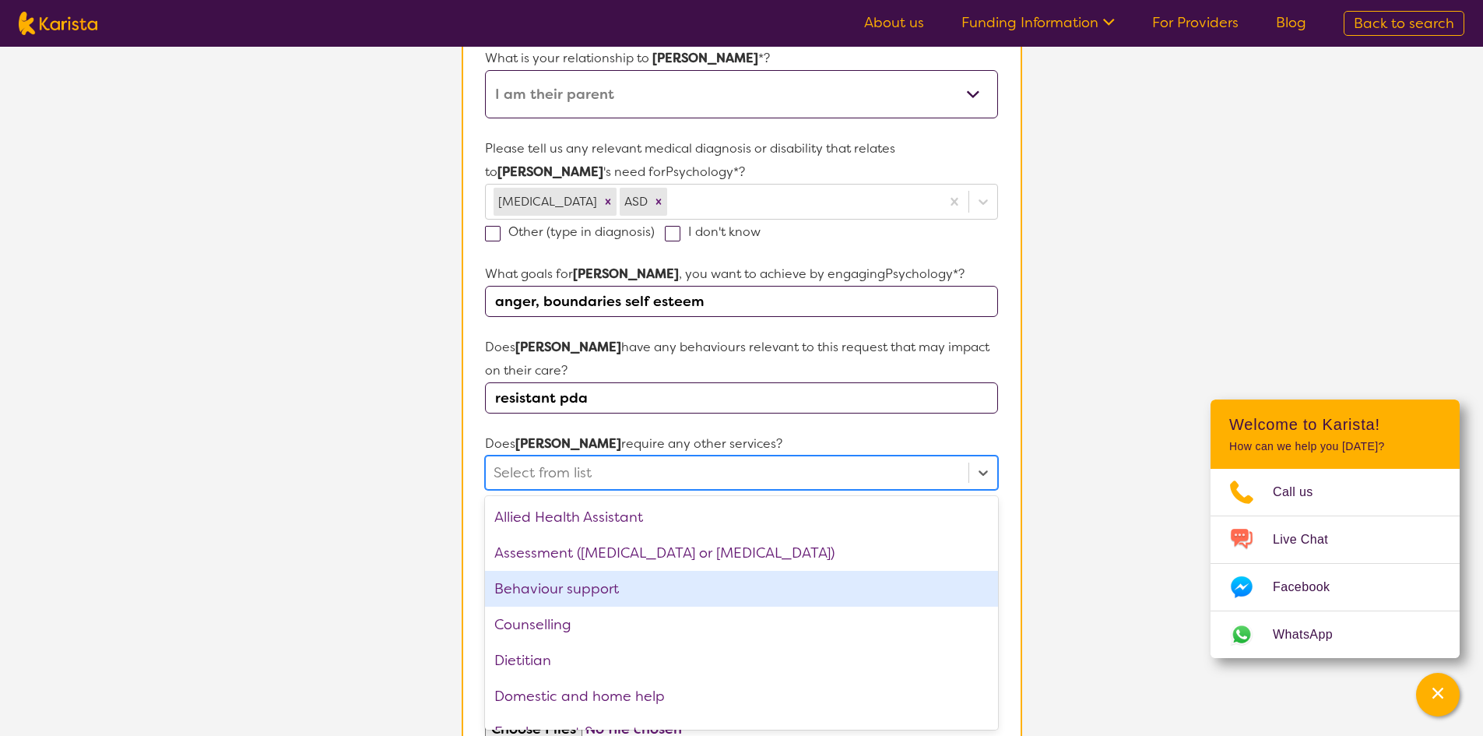
click at [564, 596] on div "Behaviour support" at bounding box center [741, 589] width 512 height 36
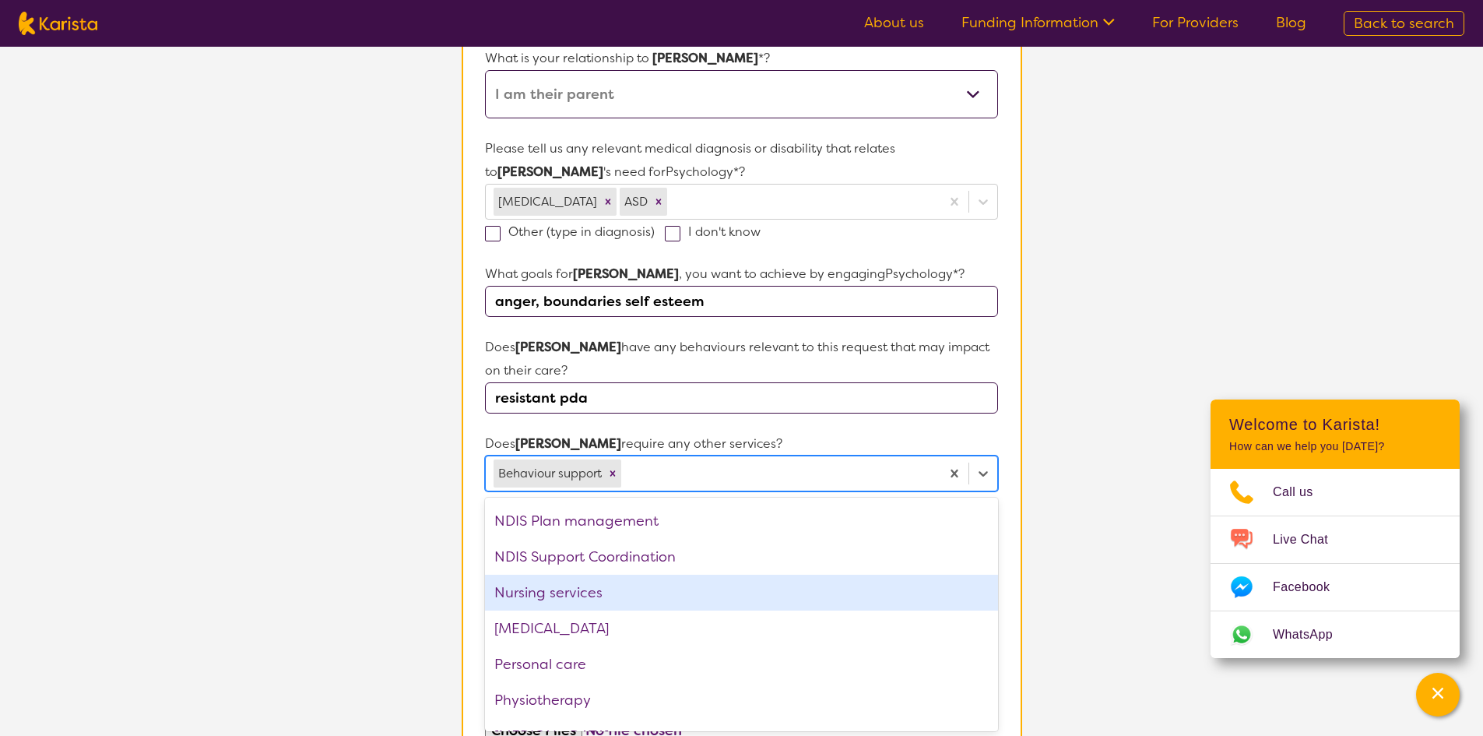
scroll to position [311, 0]
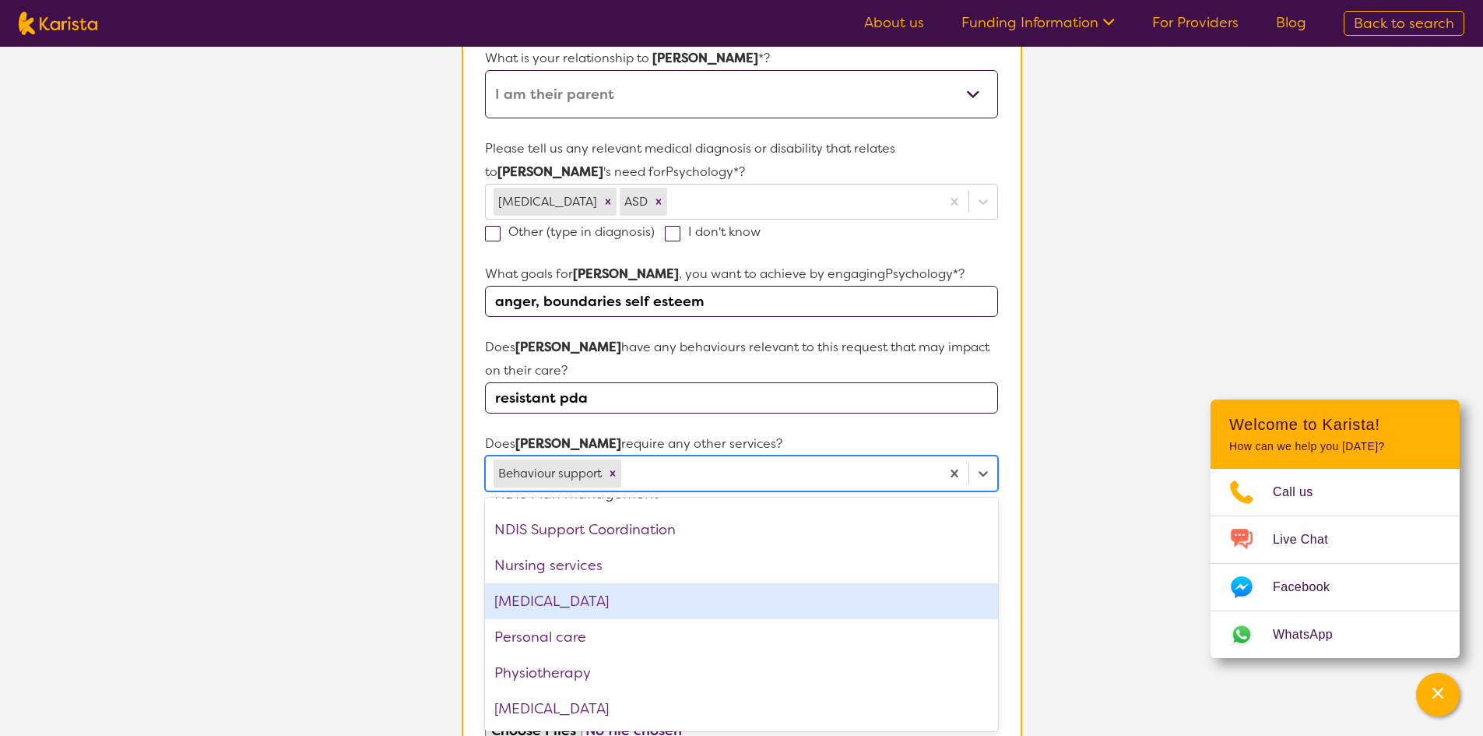
click at [593, 603] on div "[MEDICAL_DATA]" at bounding box center [741, 601] width 512 height 36
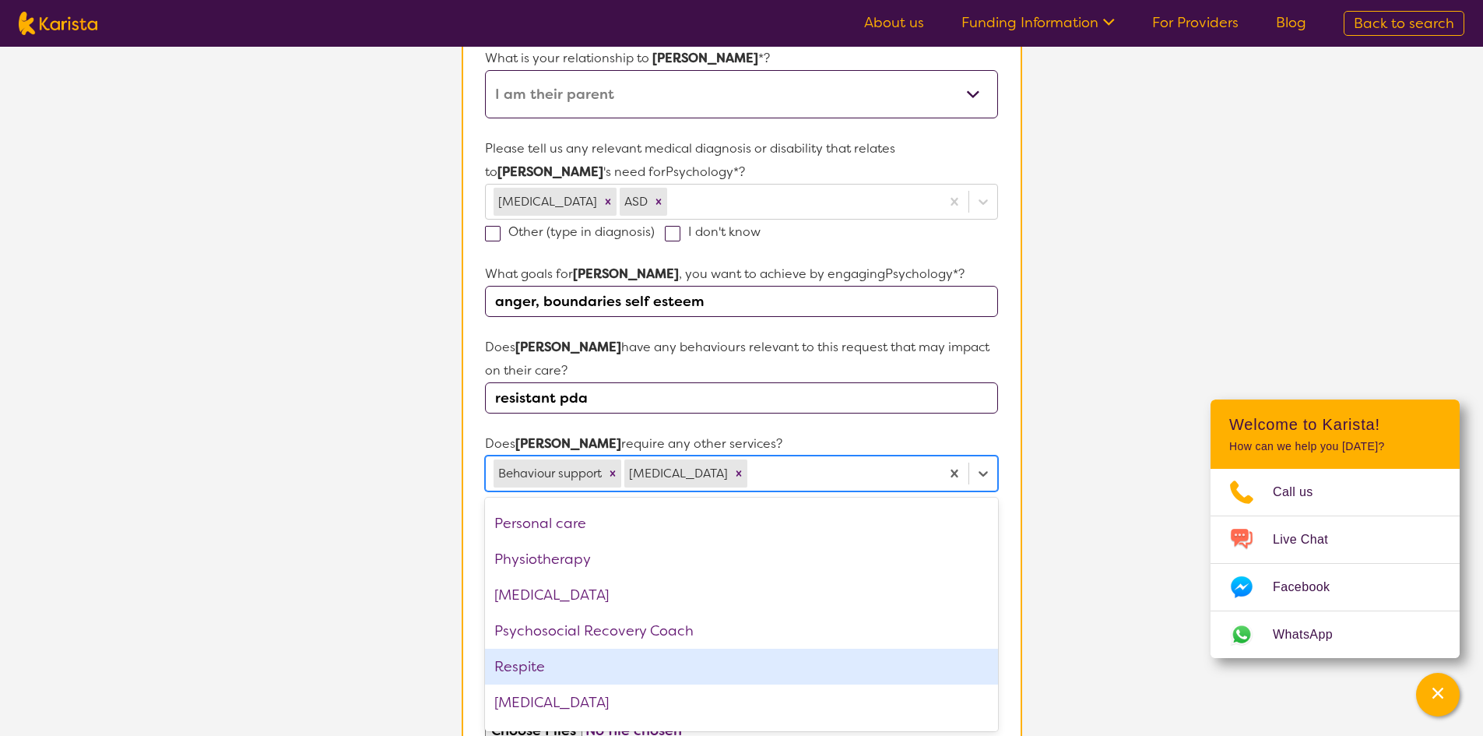
scroll to position [453, 0]
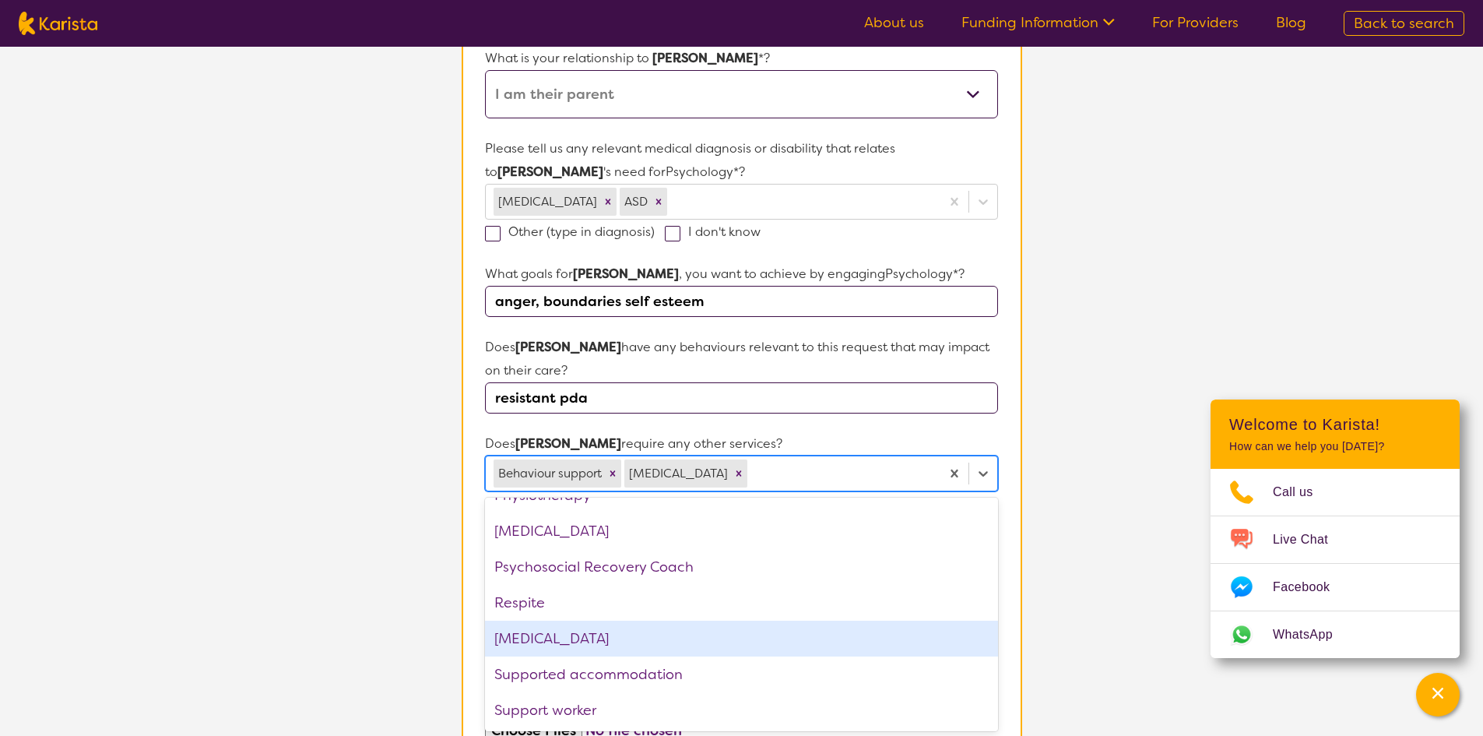
click at [568, 635] on div "[MEDICAL_DATA]" at bounding box center [741, 639] width 512 height 36
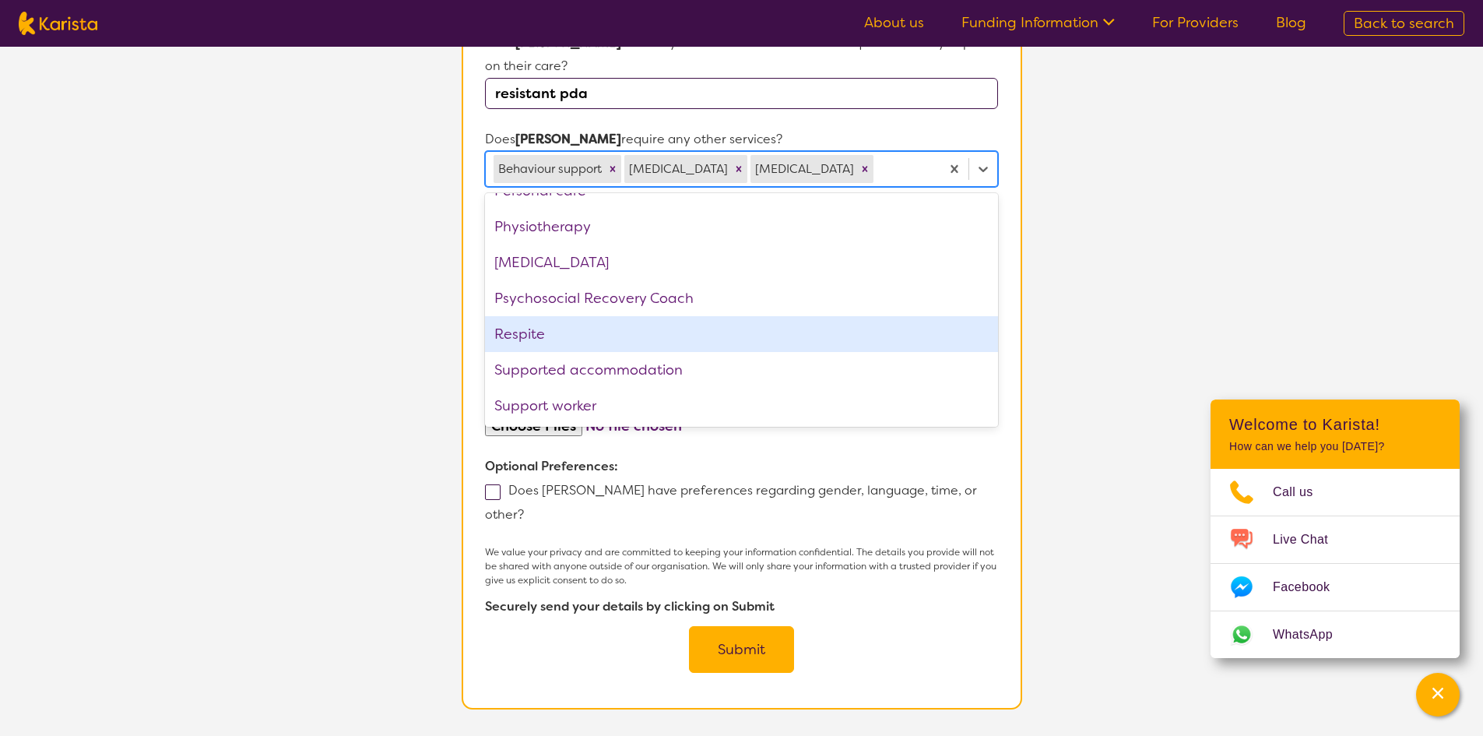
scroll to position [664, 0]
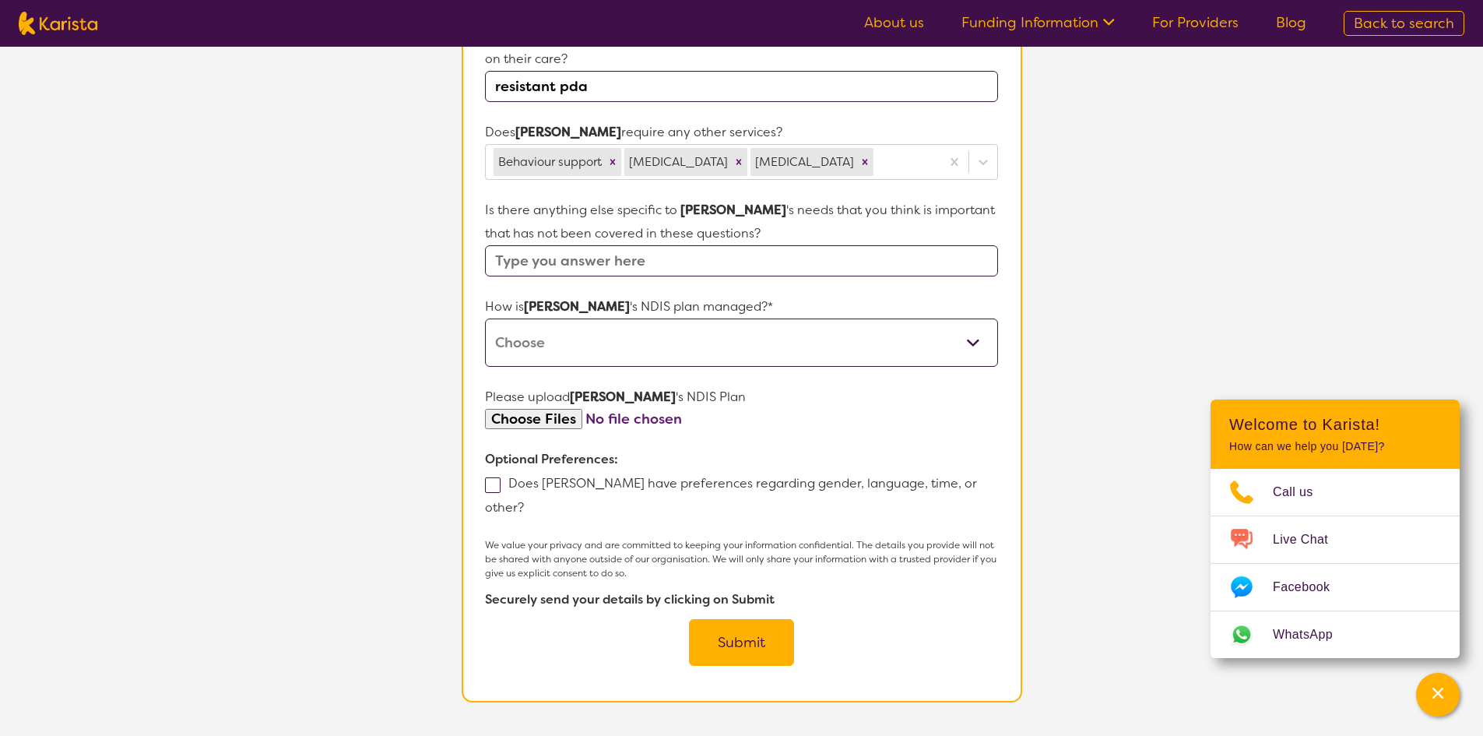
click at [315, 555] on section "L About You 2 Participant Details 3 Confirmation Participant Details & Service …" at bounding box center [741, 71] width 1483 height 1376
click at [529, 351] on select "Self-managed NDIS plan Managed by a registered plan management provider (not th…" at bounding box center [741, 342] width 512 height 48
select select "Self Managed"
click at [485, 318] on select "Self-managed NDIS plan Managed by a registered plan management provider (not th…" at bounding box center [741, 342] width 512 height 48
click at [737, 619] on button "Submit" at bounding box center [741, 642] width 105 height 47
